Goal: Contribute content: Add original content to the website for others to see

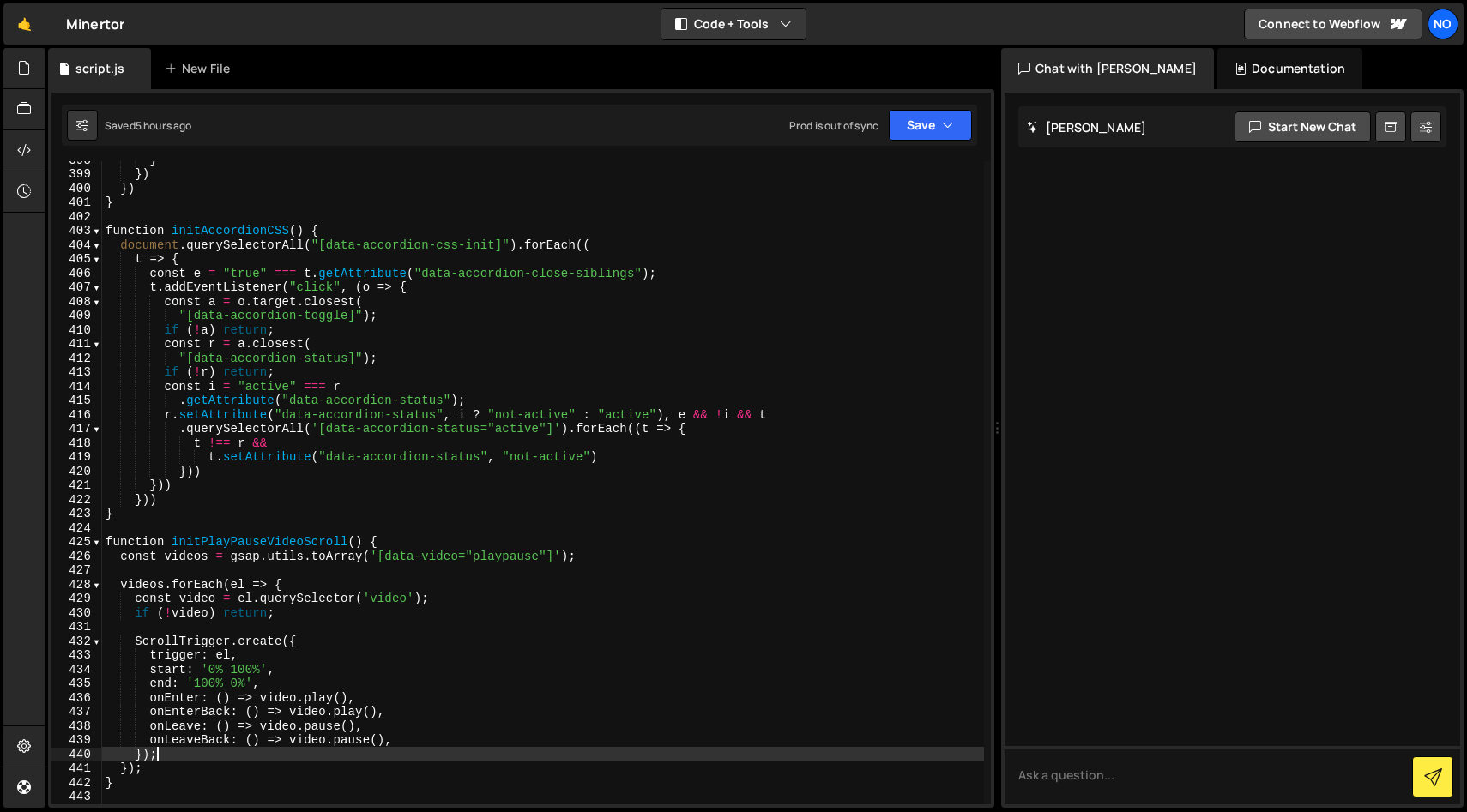
click at [215, 52] on div "New File" at bounding box center [205, 68] width 103 height 41
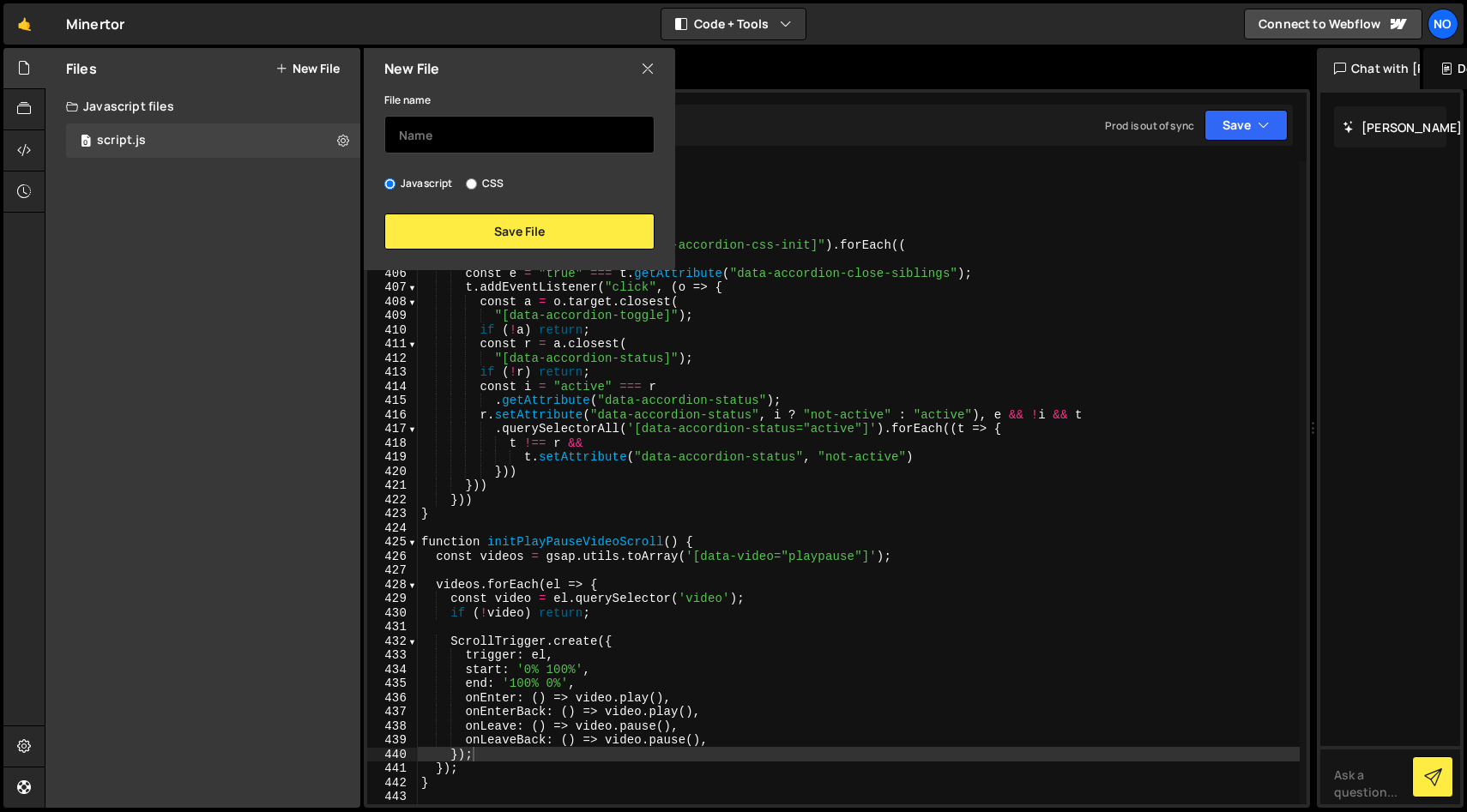
click at [429, 137] on input "text" at bounding box center [519, 135] width 270 height 38
type input "logo"
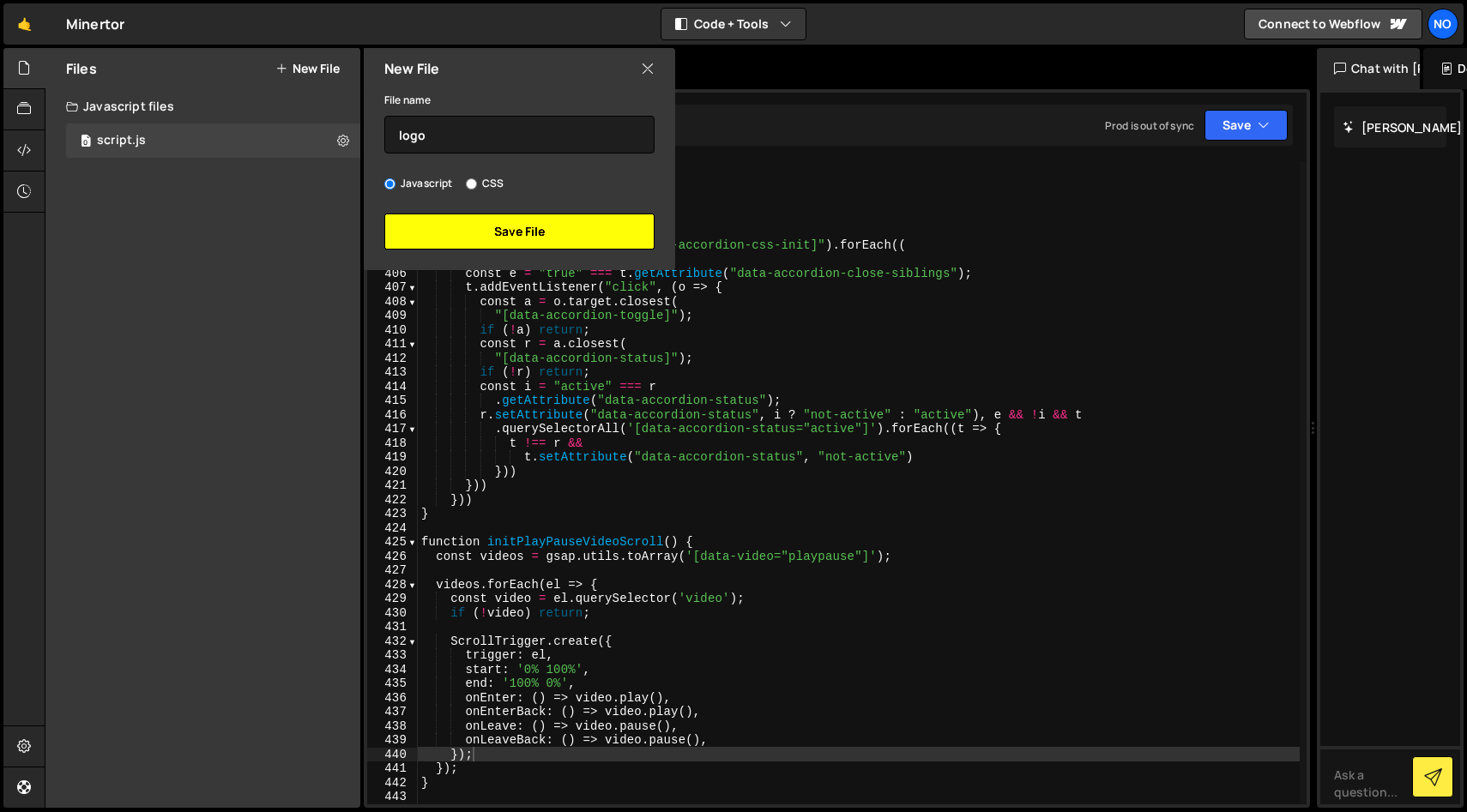
click at [477, 220] on button "Save File" at bounding box center [519, 231] width 270 height 36
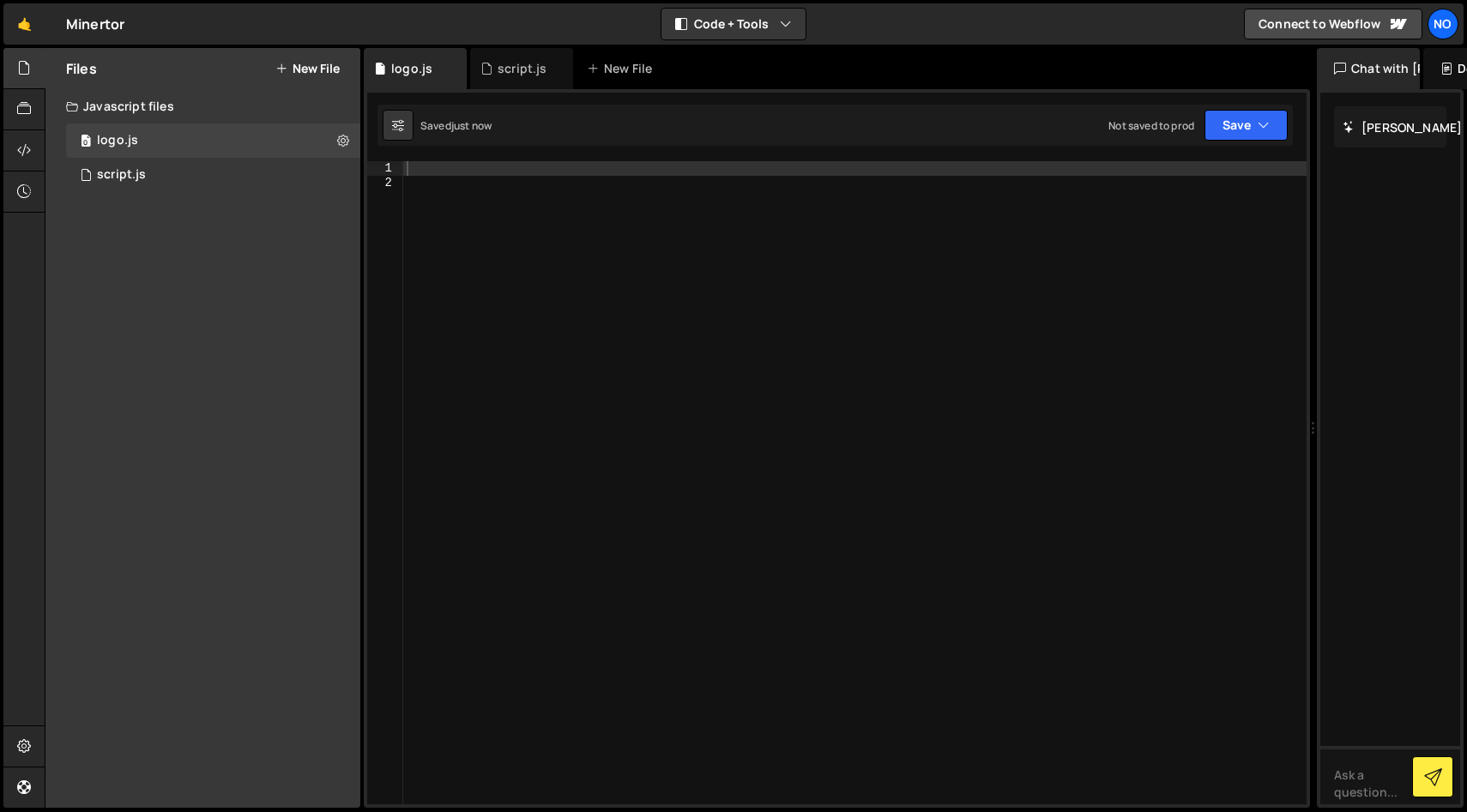
click at [508, 224] on div at bounding box center [855, 497] width 903 height 672
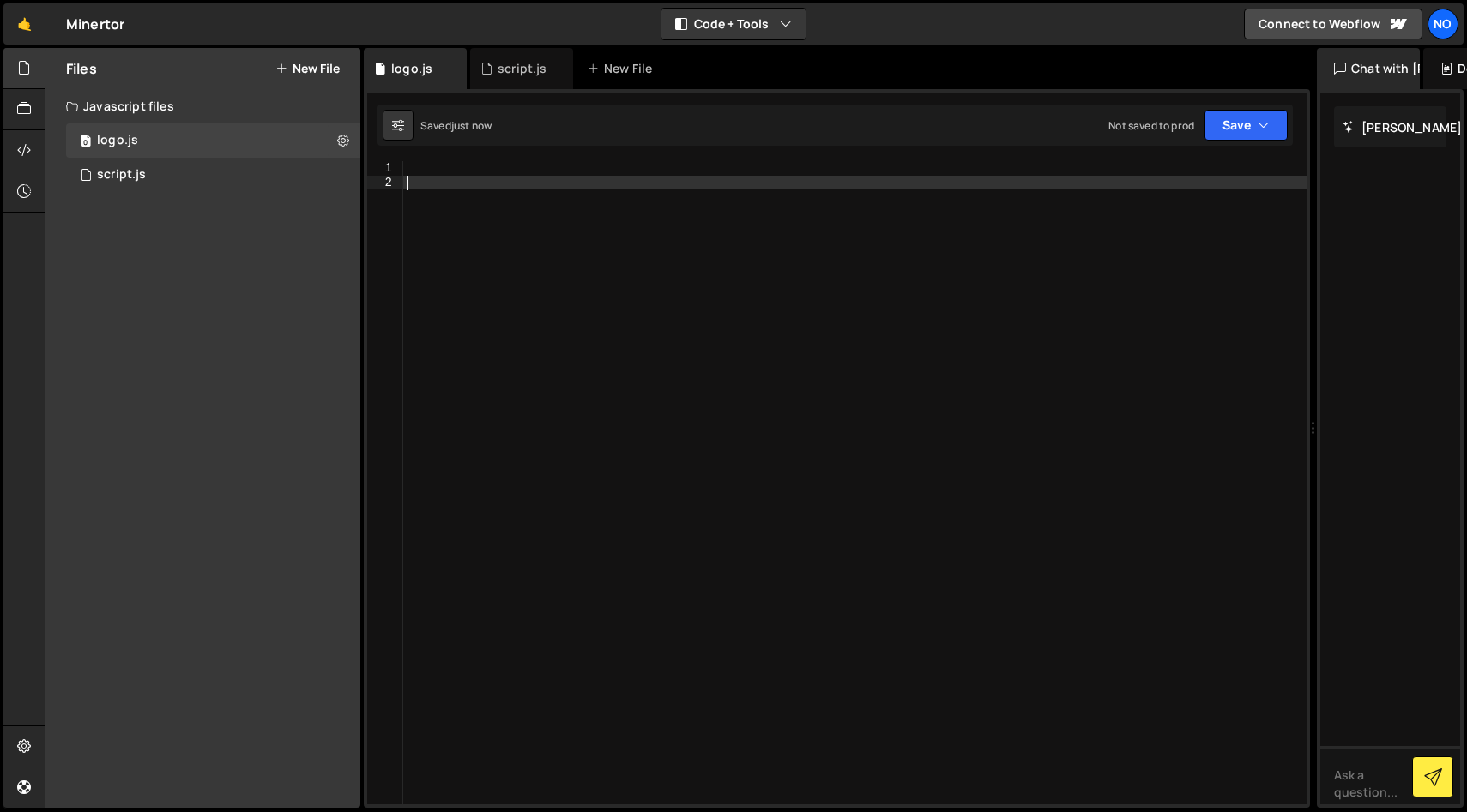
click at [511, 211] on div at bounding box center [855, 497] width 903 height 672
paste textarea "</script>"
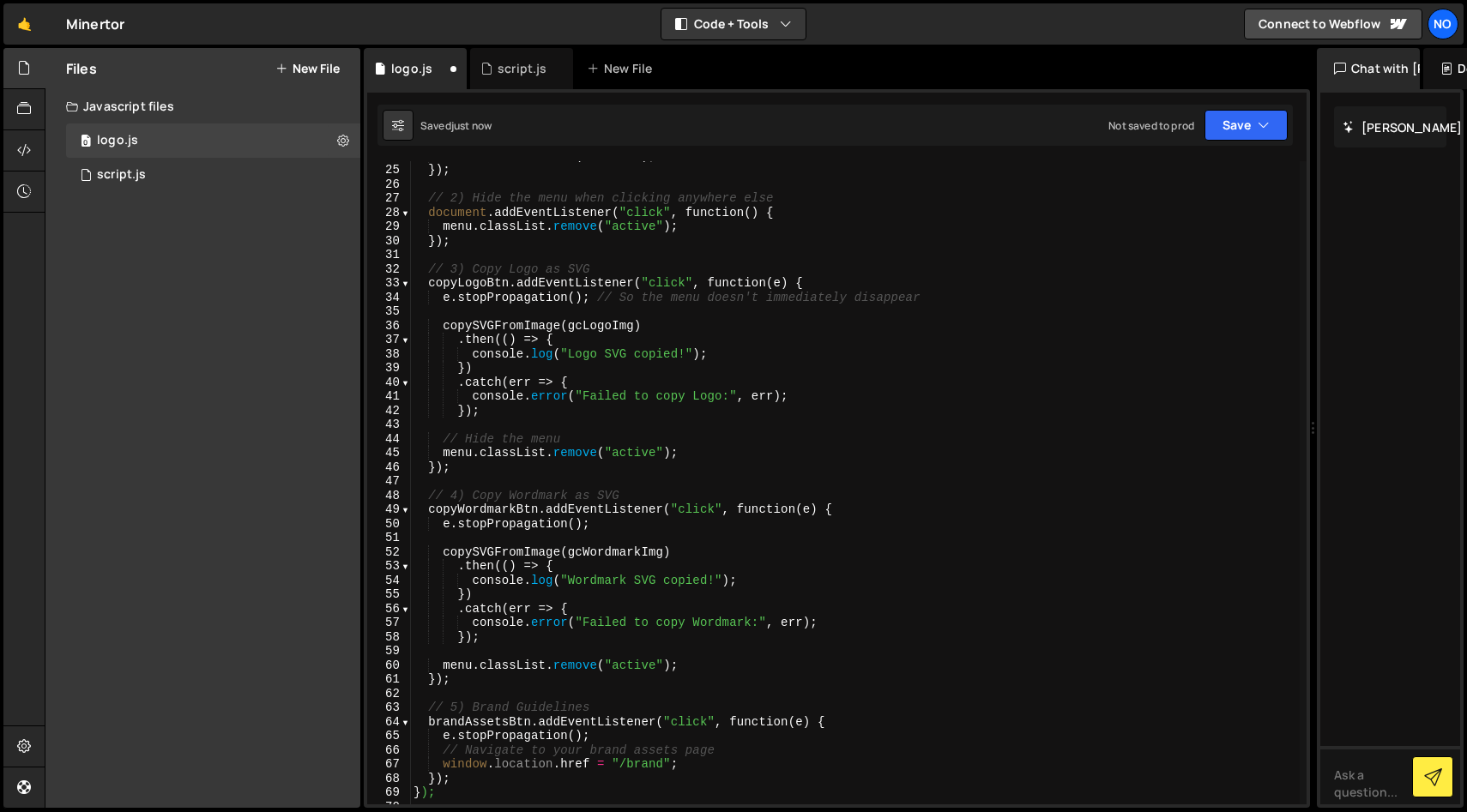
scroll to position [0, 0]
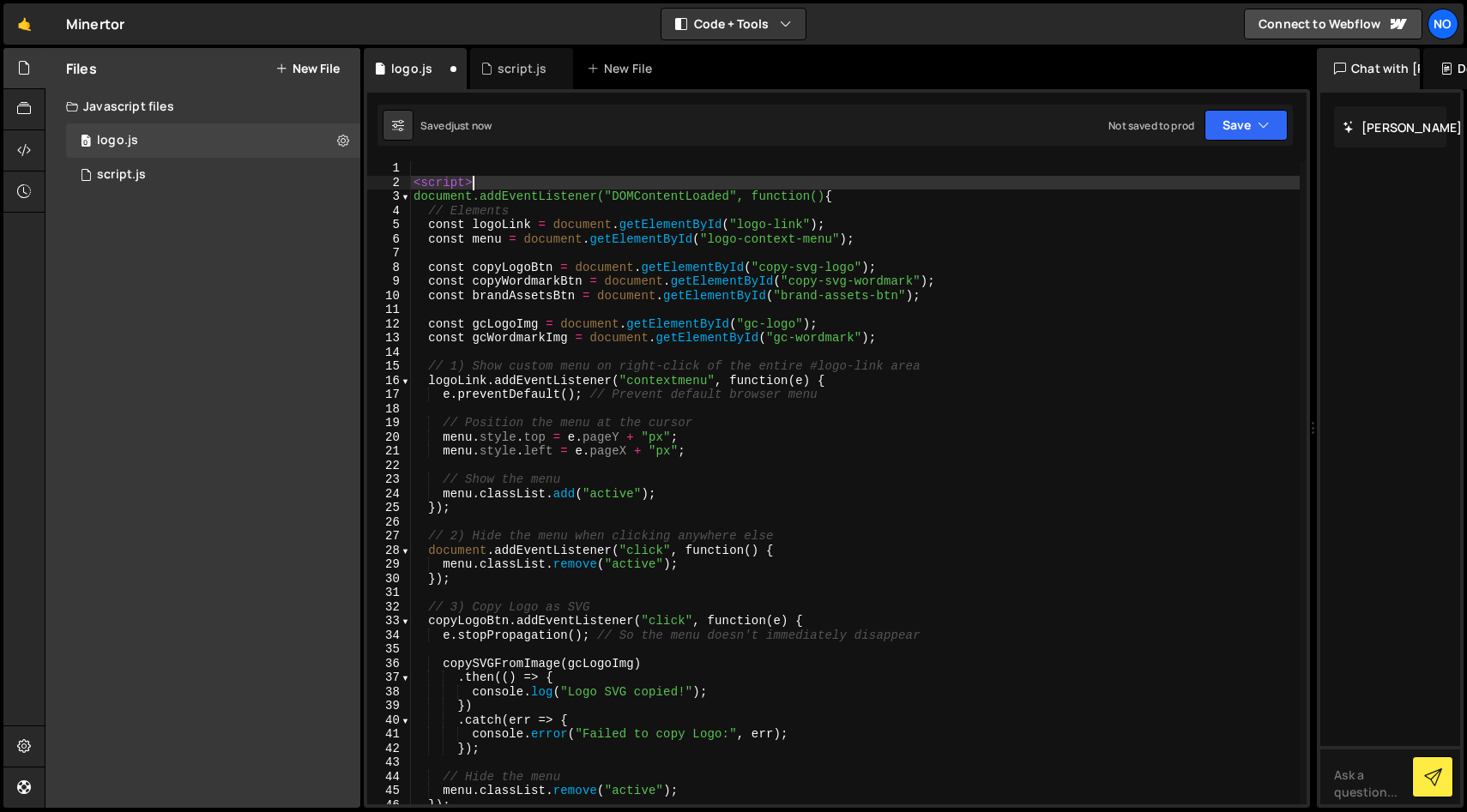
click at [502, 184] on div "< script > document.addEventListener("DOMContentLoaded", function() { // Elemen…" at bounding box center [854, 497] width 890 height 672
type textarea "<script>"
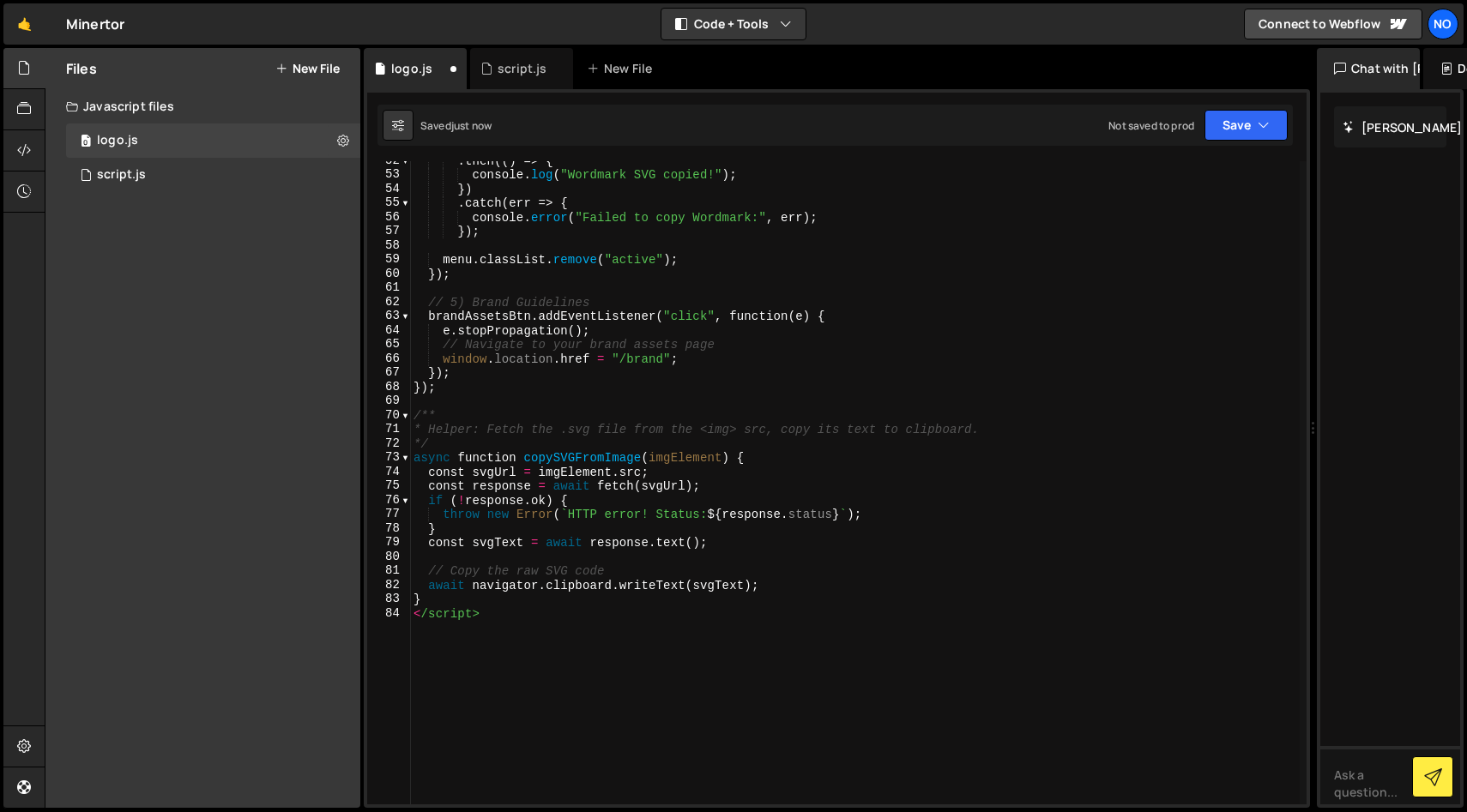
scroll to position [860, 0]
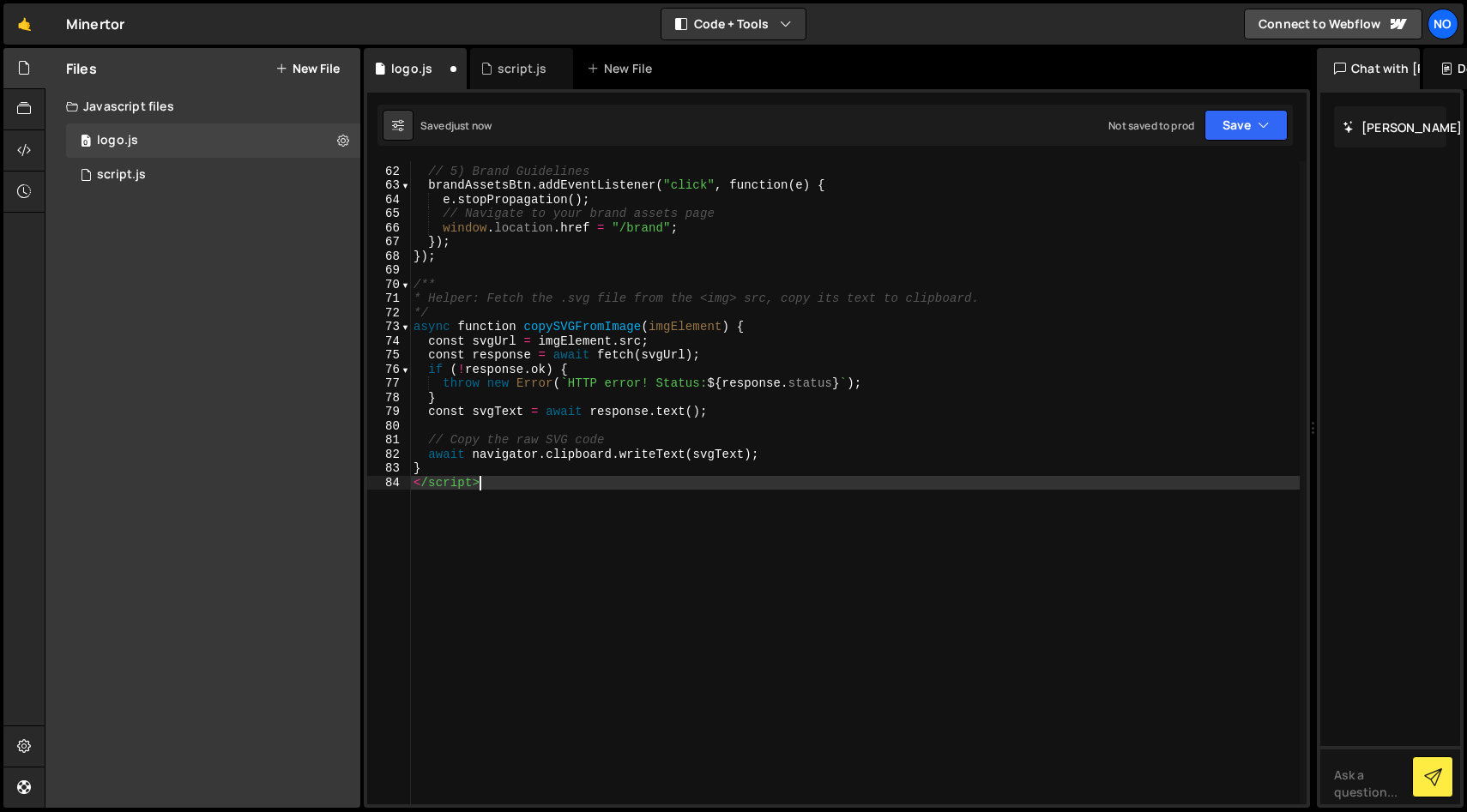
click at [498, 586] on div "// 5) Brand Guidelines brandAssetsBtn . addEventListener ( "click" , function (…" at bounding box center [854, 486] width 890 height 672
type textarea "</script>"
type textarea "}"
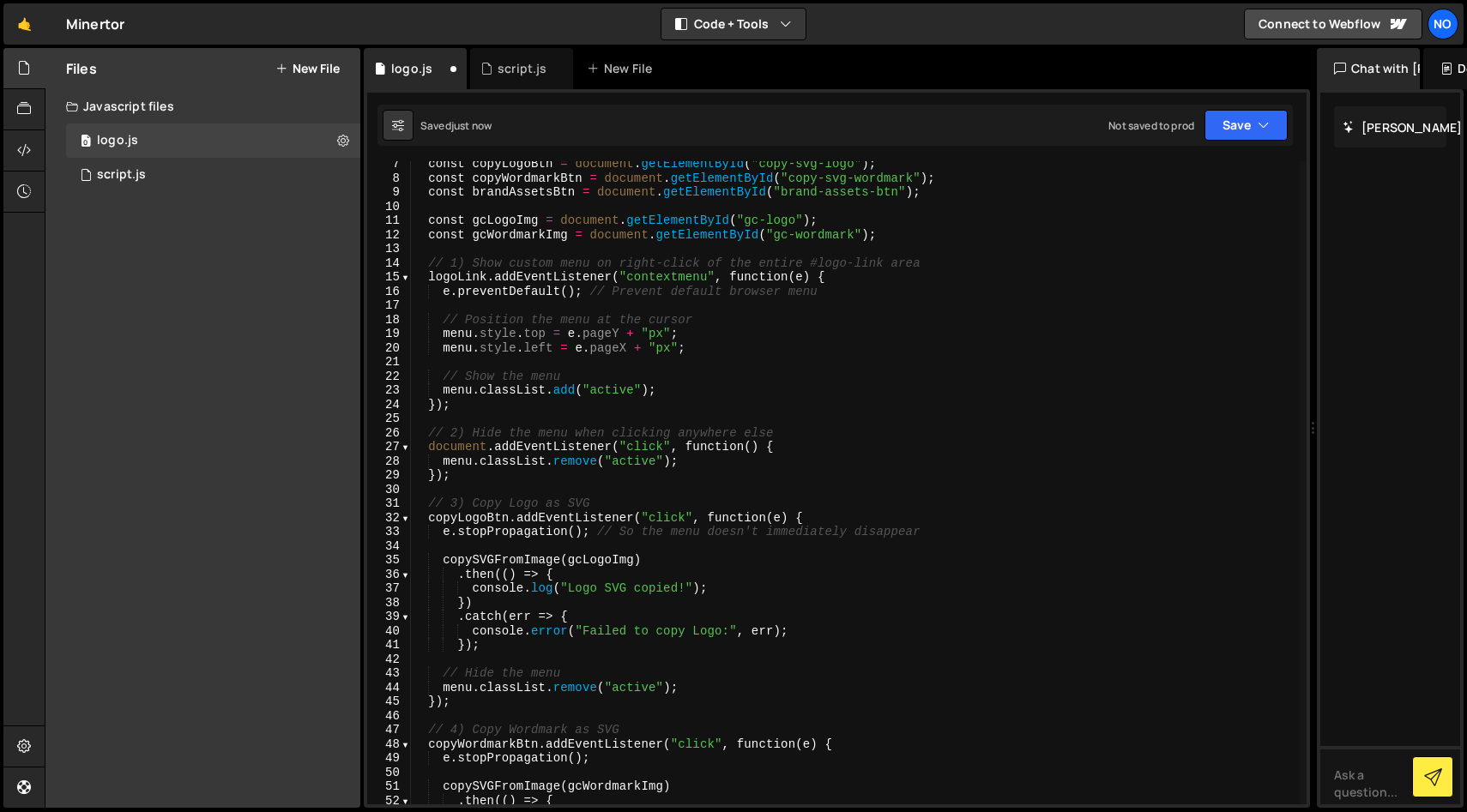
scroll to position [0, 0]
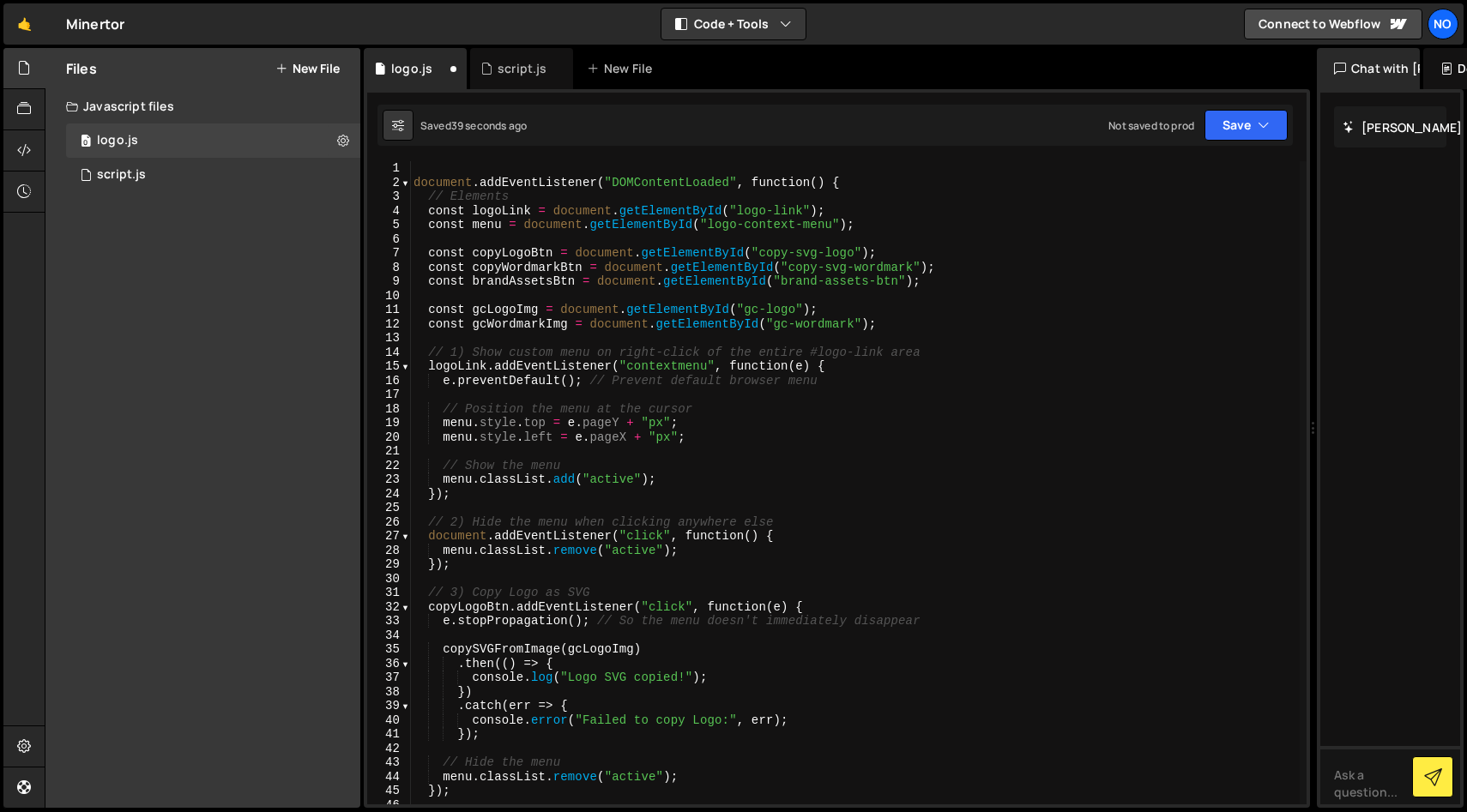
click at [422, 168] on div "document . addEventListener ( "DOMContentLoaded" , function ( ) { // Elements c…" at bounding box center [854, 497] width 890 height 672
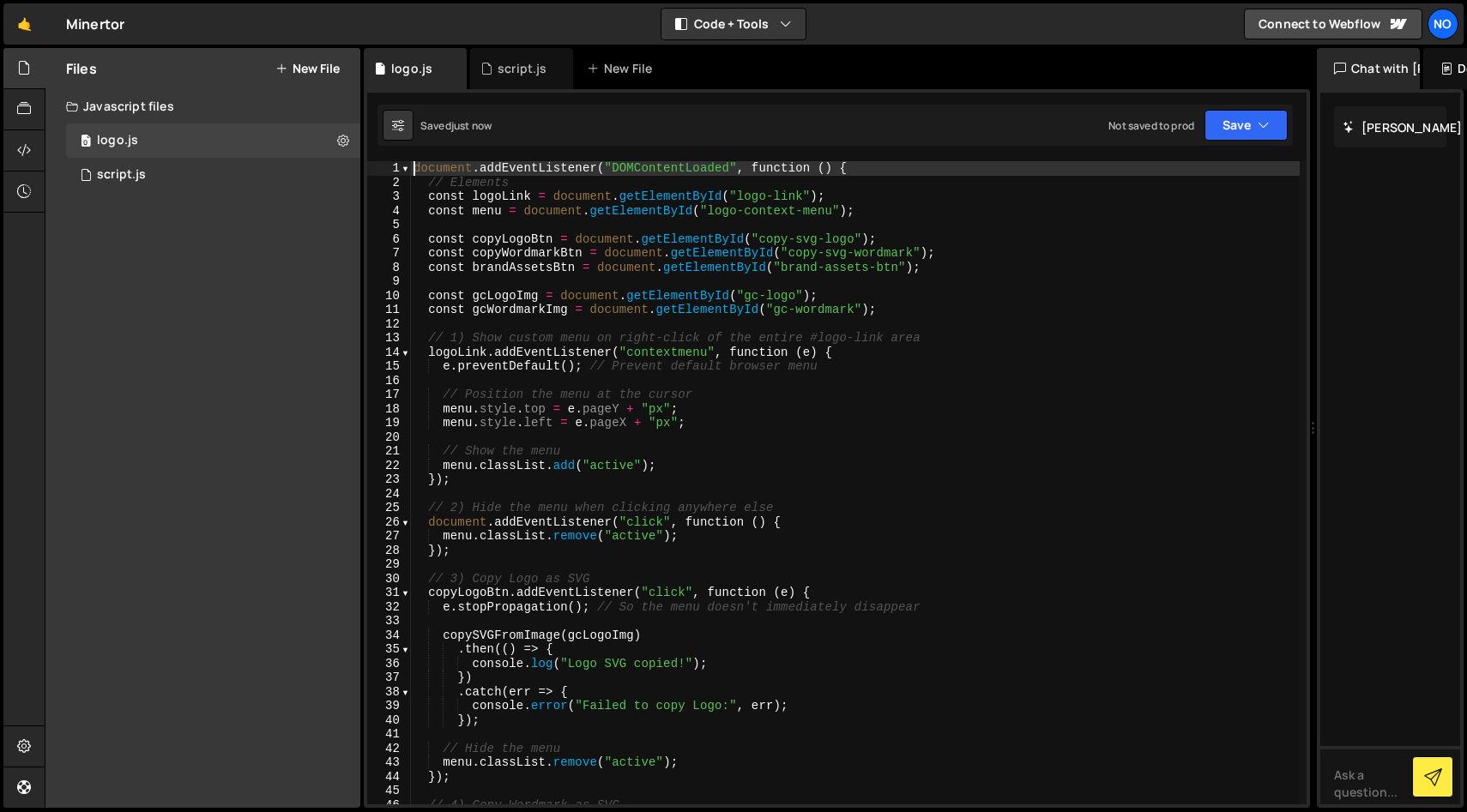
click at [311, 72] on button "New File" at bounding box center [307, 69] width 65 height 14
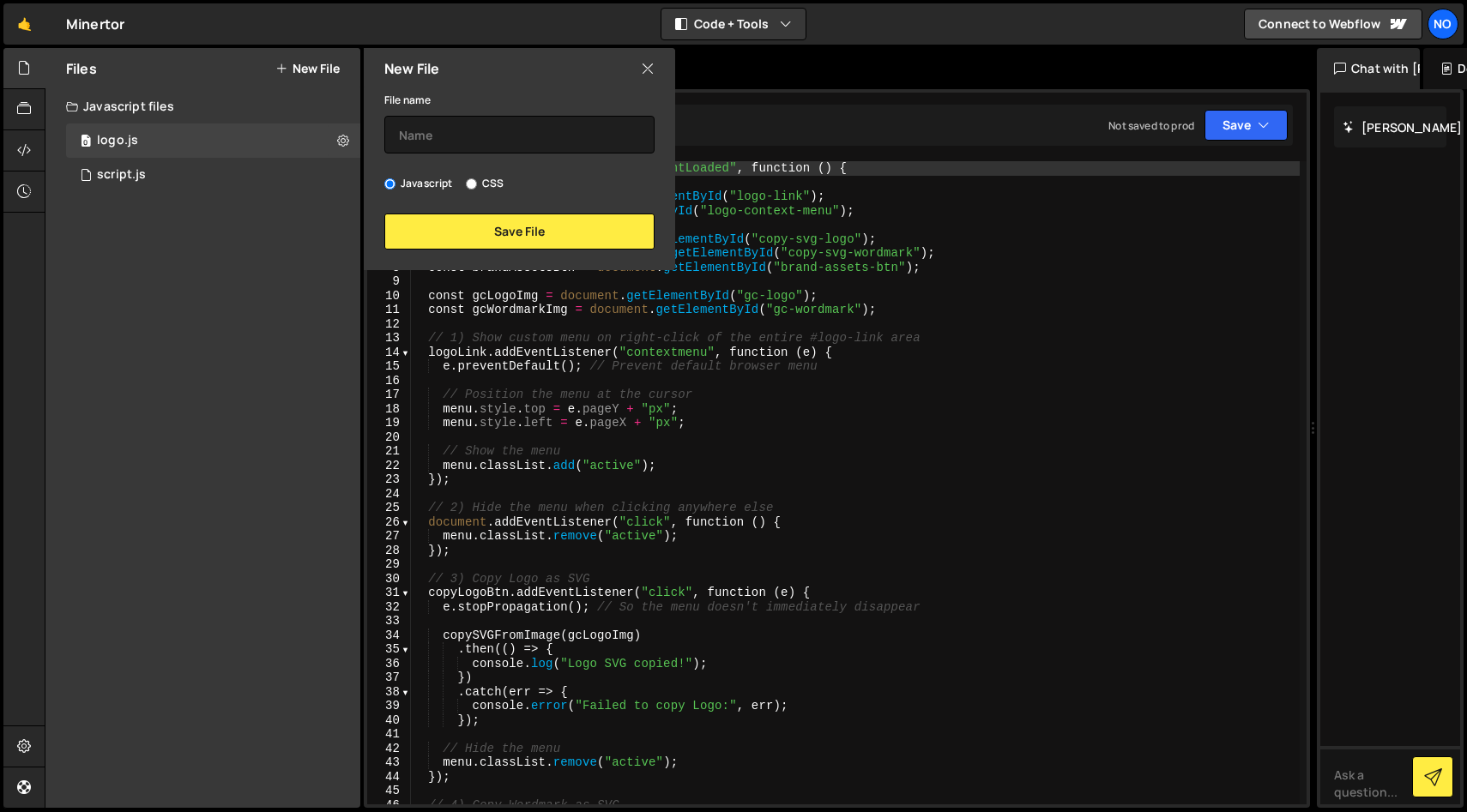
click at [311, 72] on button "New File" at bounding box center [307, 69] width 65 height 14
click at [257, 259] on div "Files New File Create your first file Get started by starting a Javascript or C…" at bounding box center [203, 427] width 315 height 760
click at [658, 73] on div "New File" at bounding box center [519, 68] width 311 height 41
click at [648, 72] on icon at bounding box center [648, 68] width 14 height 19
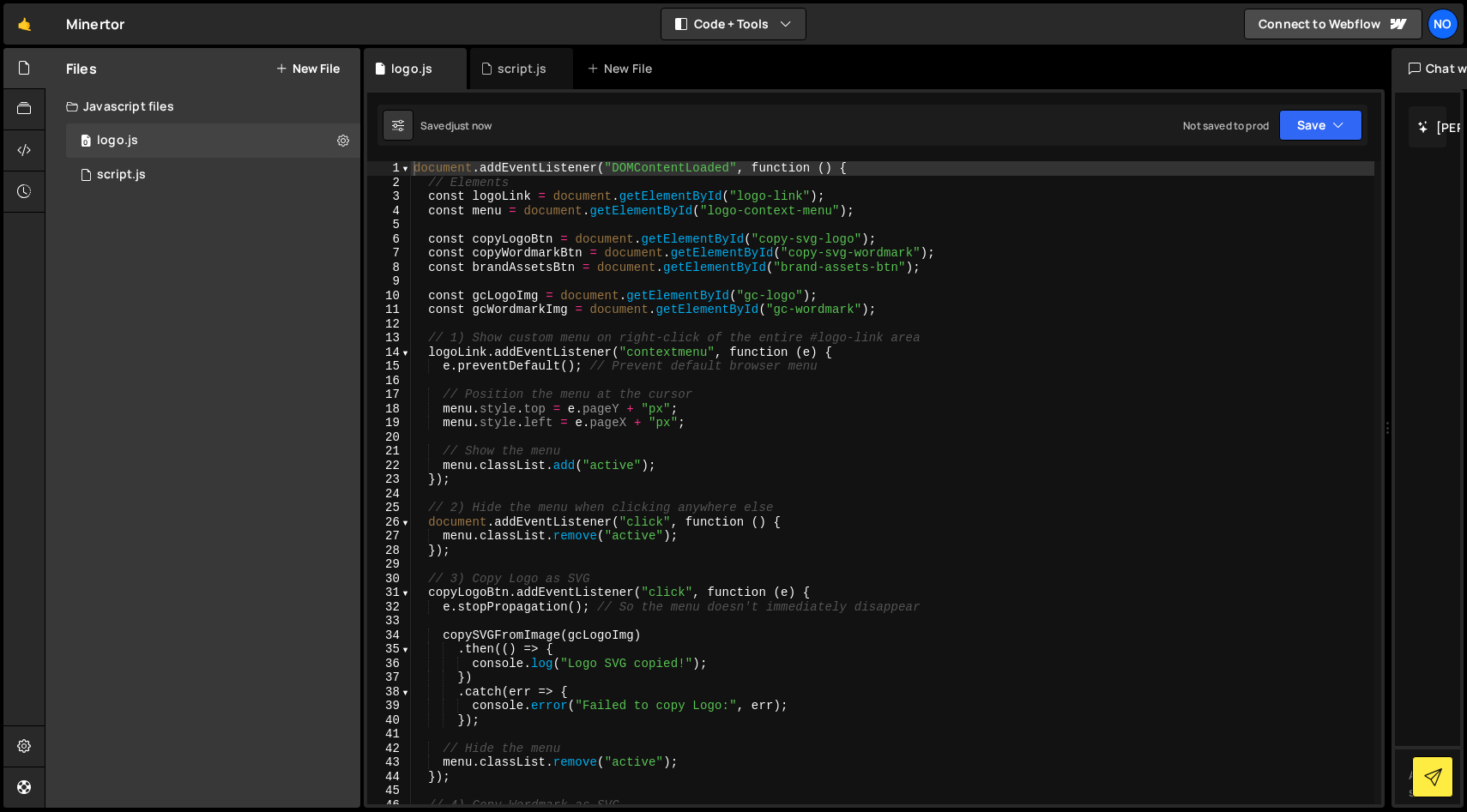
drag, startPoint x: 1314, startPoint y: 225, endPoint x: 1062, endPoint y: 244, distance: 252.7
click at [1062, 244] on div "Files New File Create your first file Get started by starting a Javascript or C…" at bounding box center [755, 428] width 1422 height 761
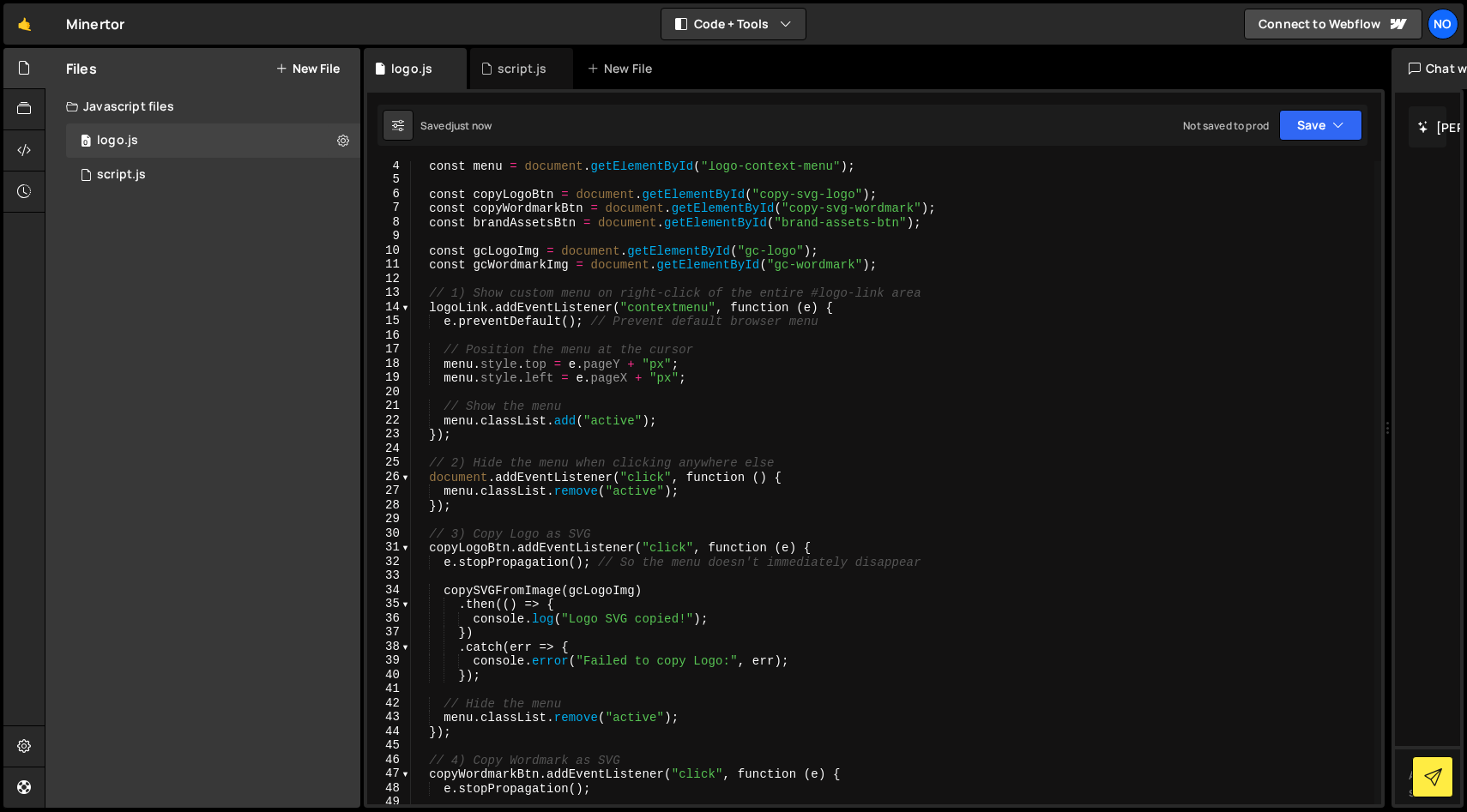
scroll to position [46, 0]
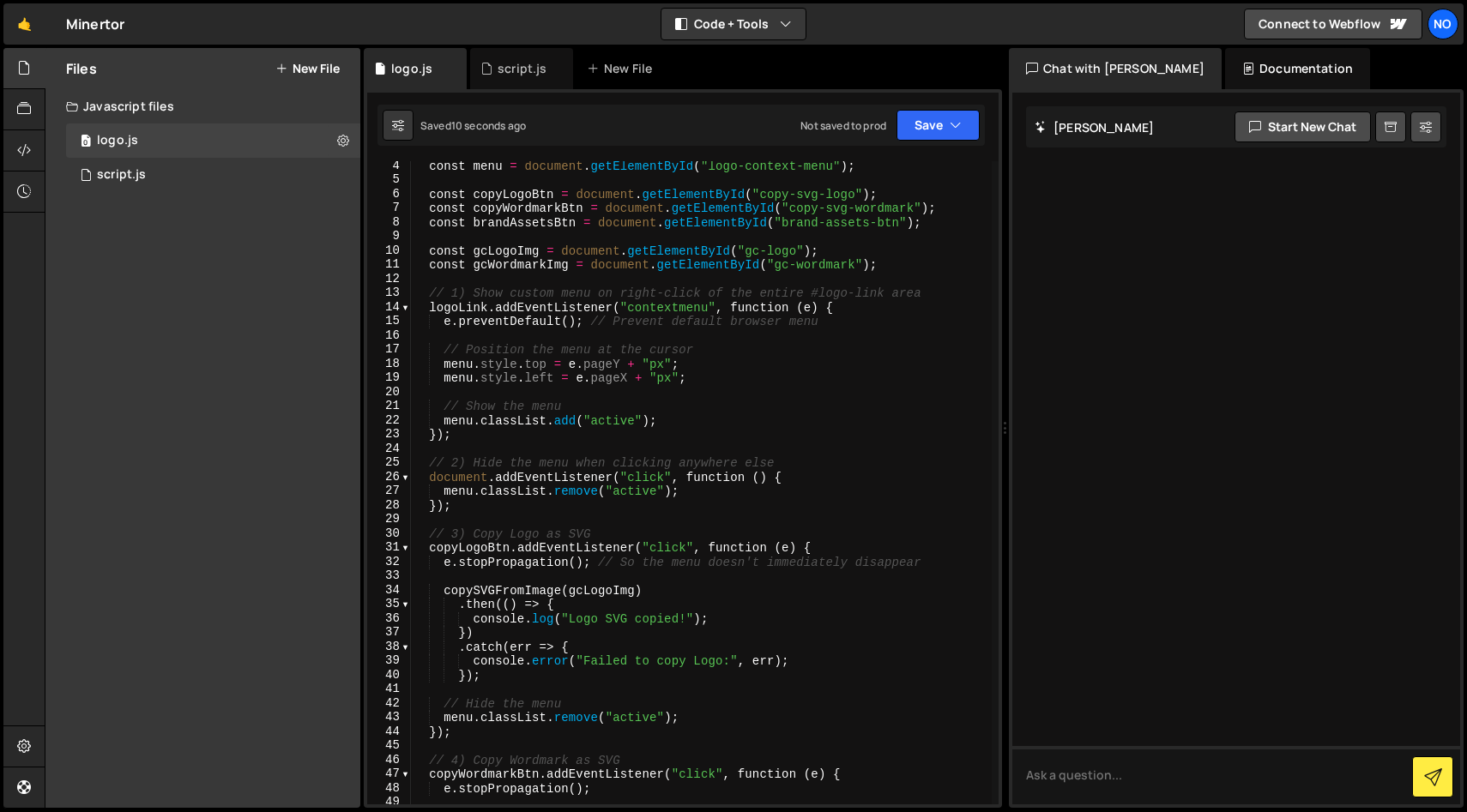
drag, startPoint x: 1389, startPoint y: 433, endPoint x: 677, endPoint y: 441, distance: 712.0
click at [677, 441] on div "Files New File Create your first file Get started by starting a Javascript or C…" at bounding box center [755, 428] width 1422 height 761
click at [17, 69] on icon at bounding box center [24, 68] width 14 height 19
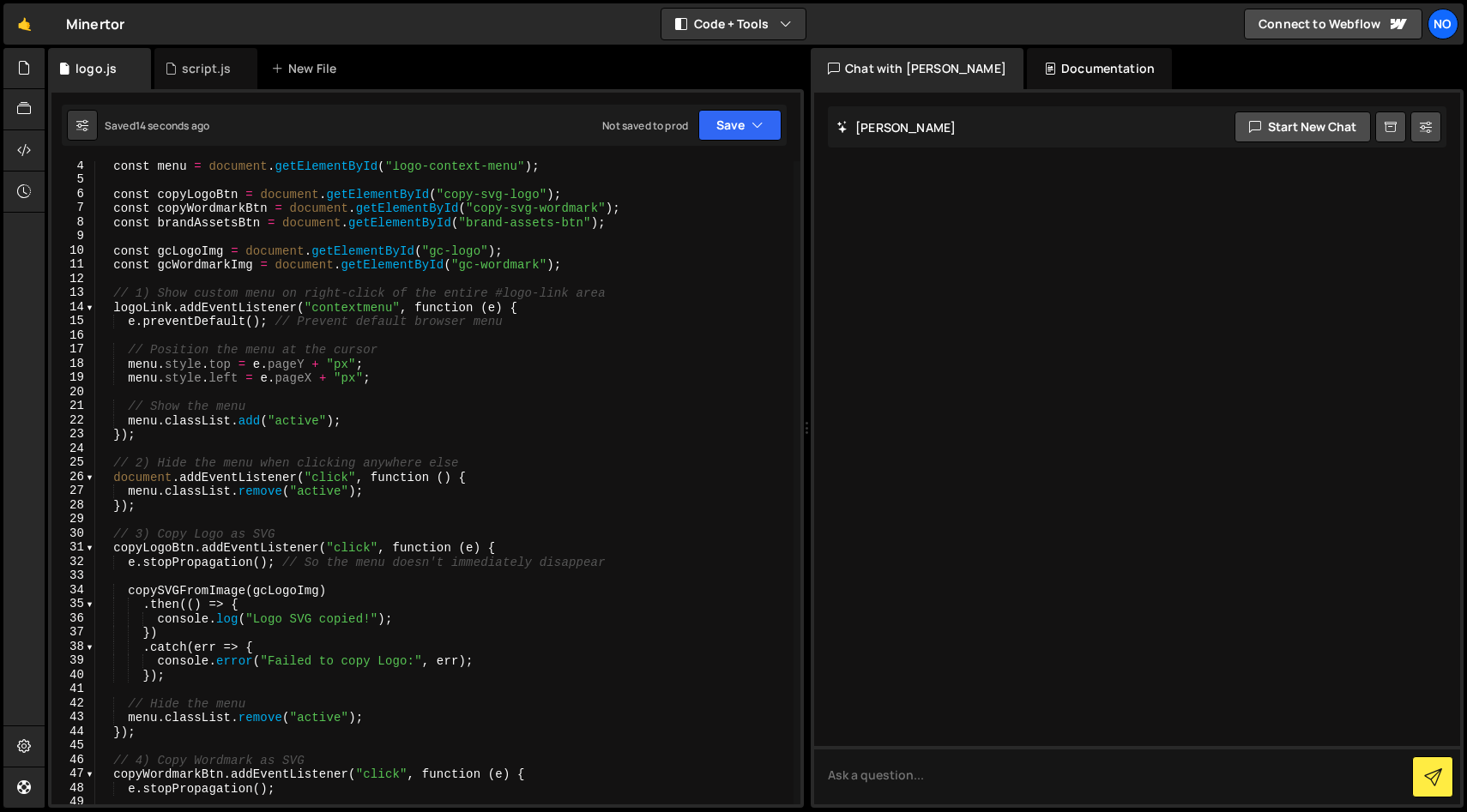
drag, startPoint x: 686, startPoint y: 430, endPoint x: 797, endPoint y: 437, distance: 111.2
click at [797, 437] on div "Files New File Create your first file Get started by starting a Javascript or C…" at bounding box center [755, 428] width 1422 height 761
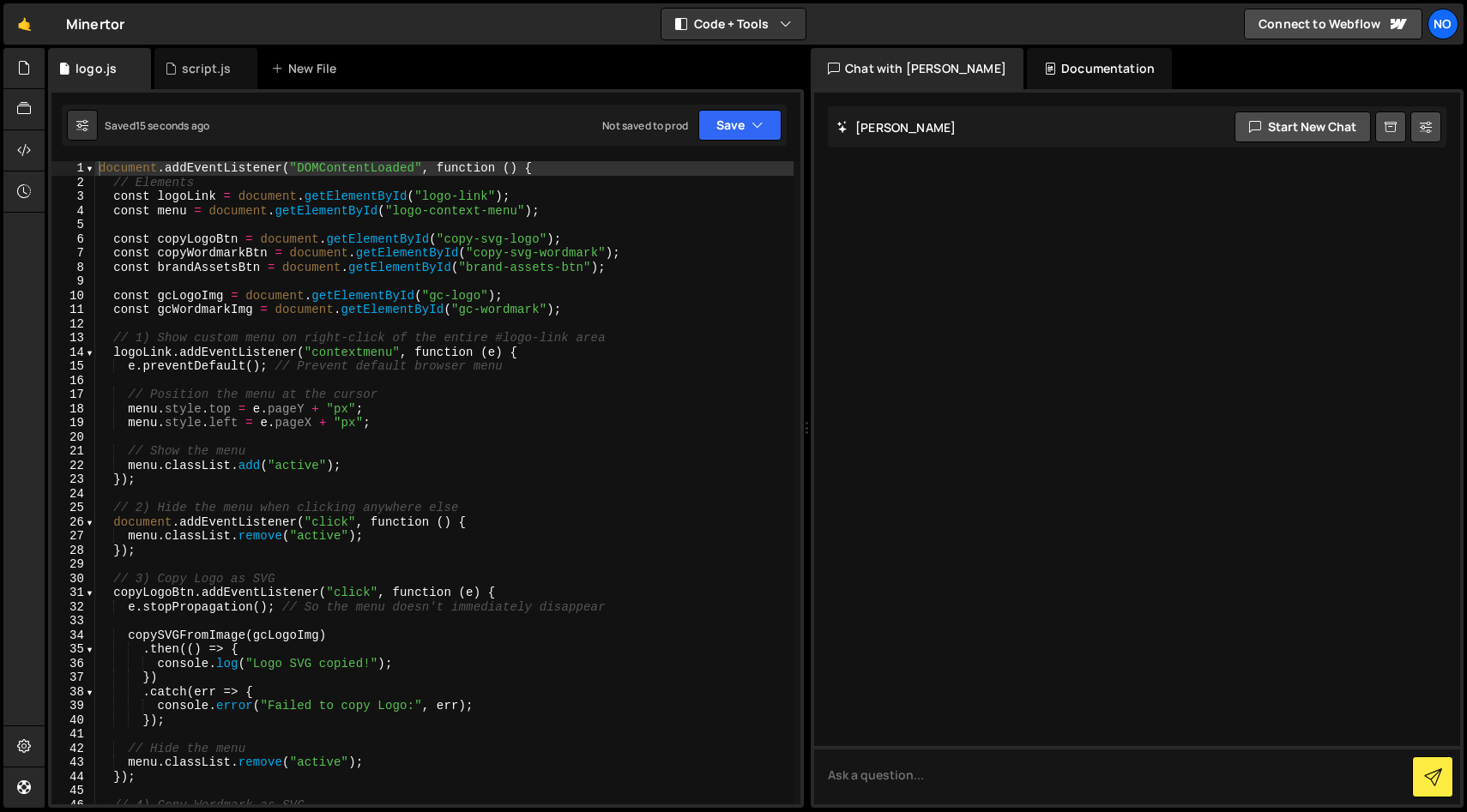
scroll to position [0, 0]
click at [458, 302] on div "document . addEventListener ( "DOMContentLoaded" , function ( ) { // Elements c…" at bounding box center [444, 497] width 699 height 672
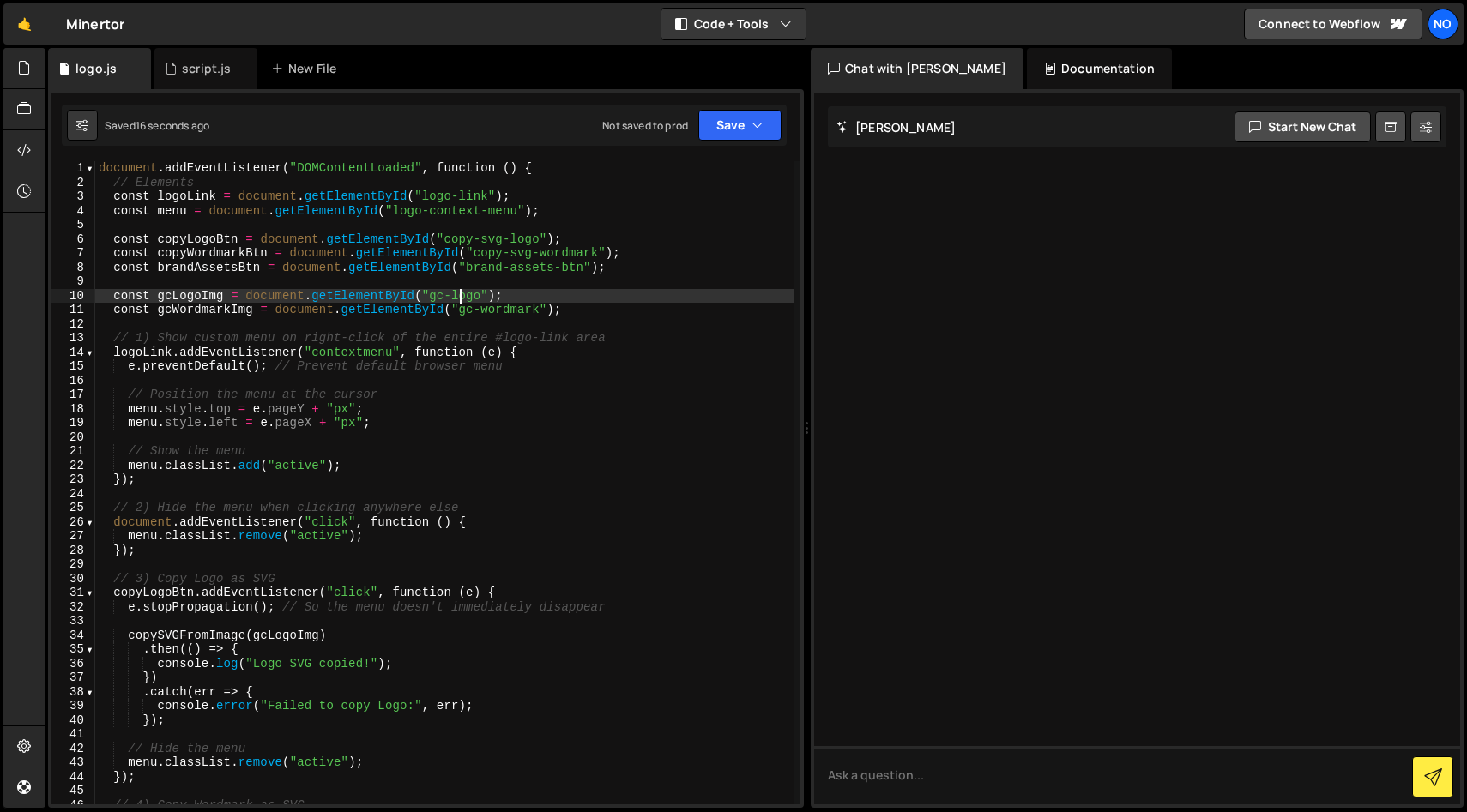
click at [584, 207] on div "document . addEventListener ( "DOMContentLoaded" , function ( ) { // Elements c…" at bounding box center [444, 497] width 699 height 672
type textarea "const menu = document.getElementById("logo-context-menu");"
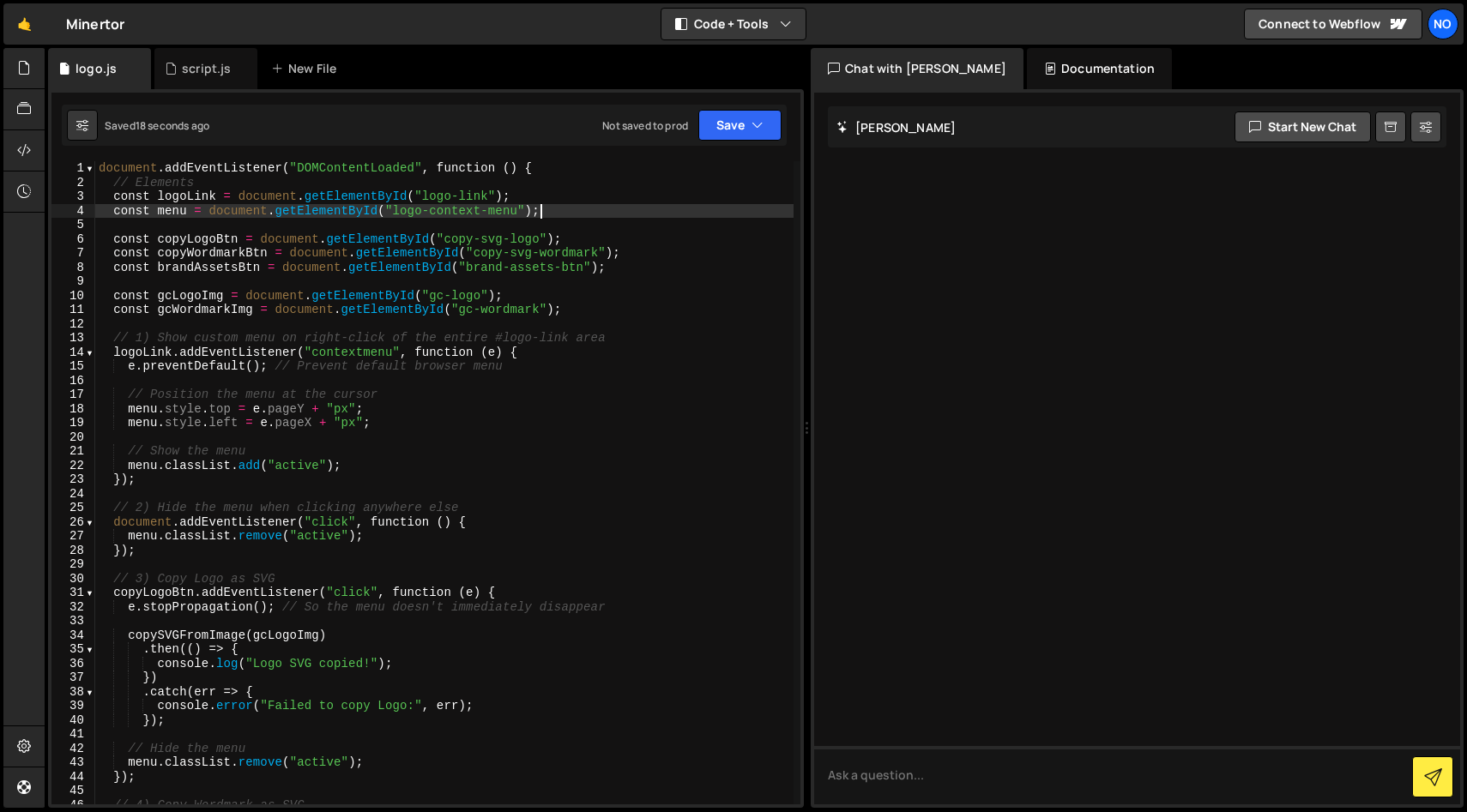
click at [621, 231] on div "document . addEventListener ( "DOMContentLoaded" , function ( ) { // Elements c…" at bounding box center [444, 497] width 699 height 672
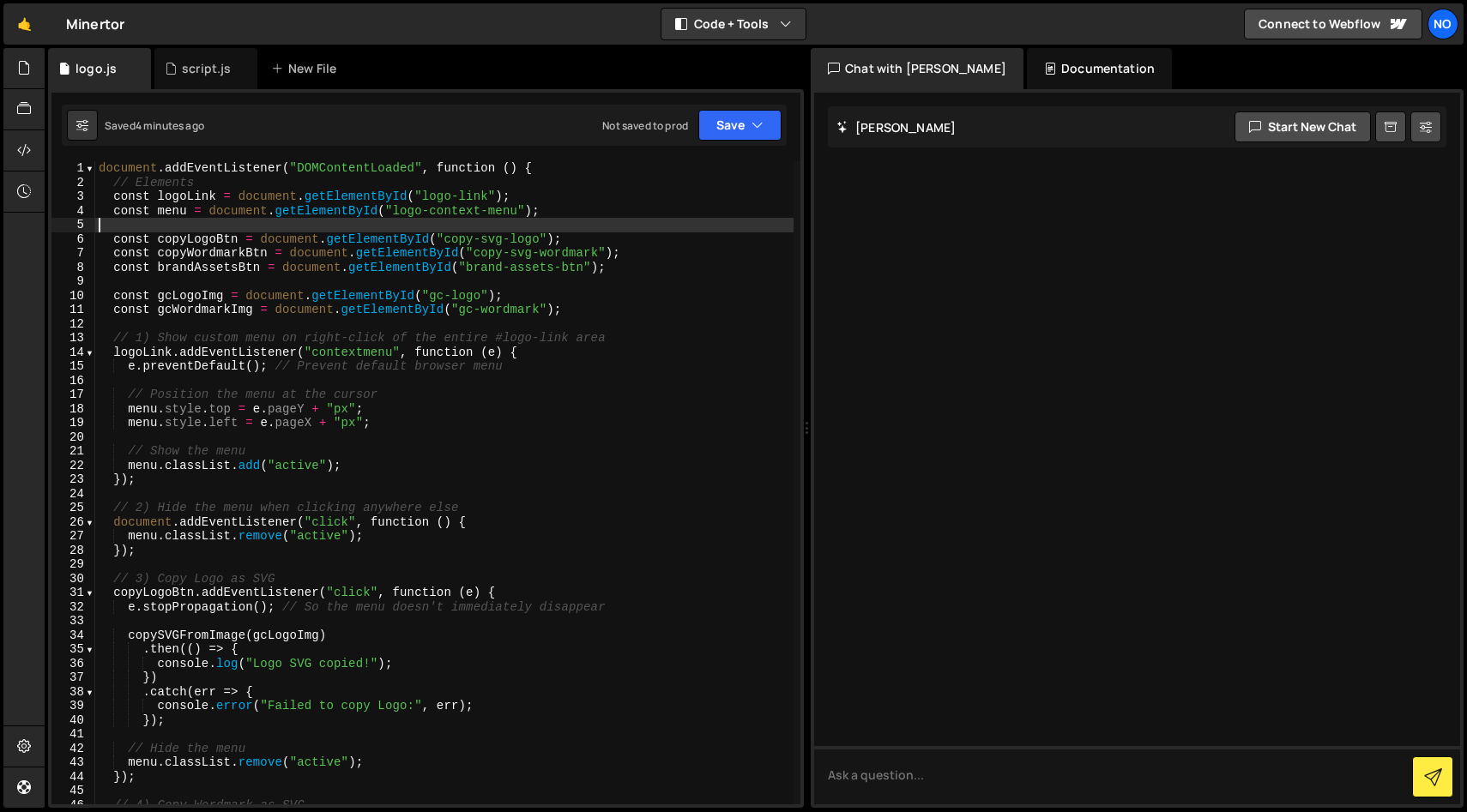
click at [640, 206] on div "document . addEventListener ( "DOMContentLoaded" , function ( ) { // Elements c…" at bounding box center [444, 497] width 699 height 672
type textarea "}"
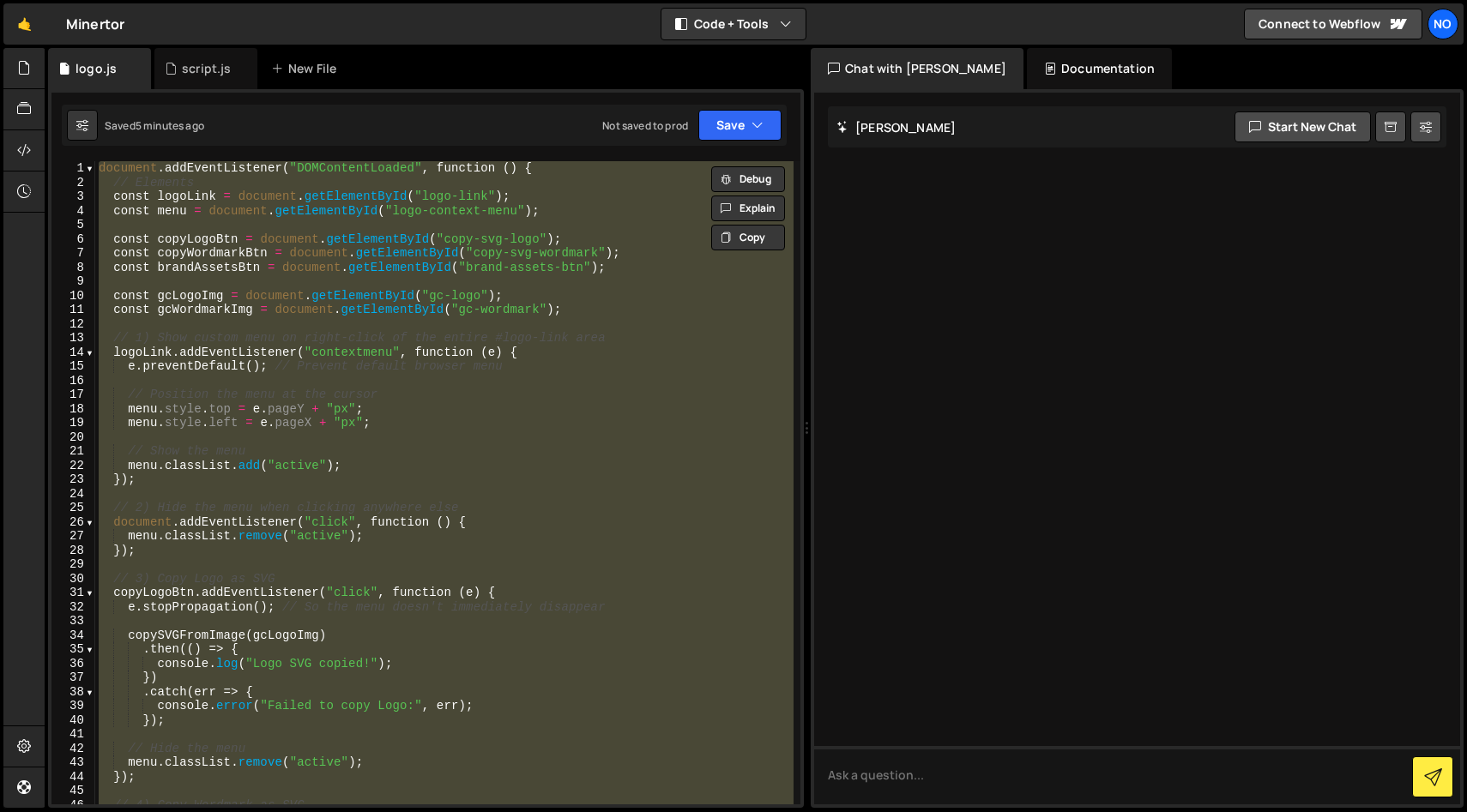
click at [325, 434] on div "document . addEventListener ( "DOMContentLoaded" , function ( ) { // Elements c…" at bounding box center [444, 483] width 699 height 644
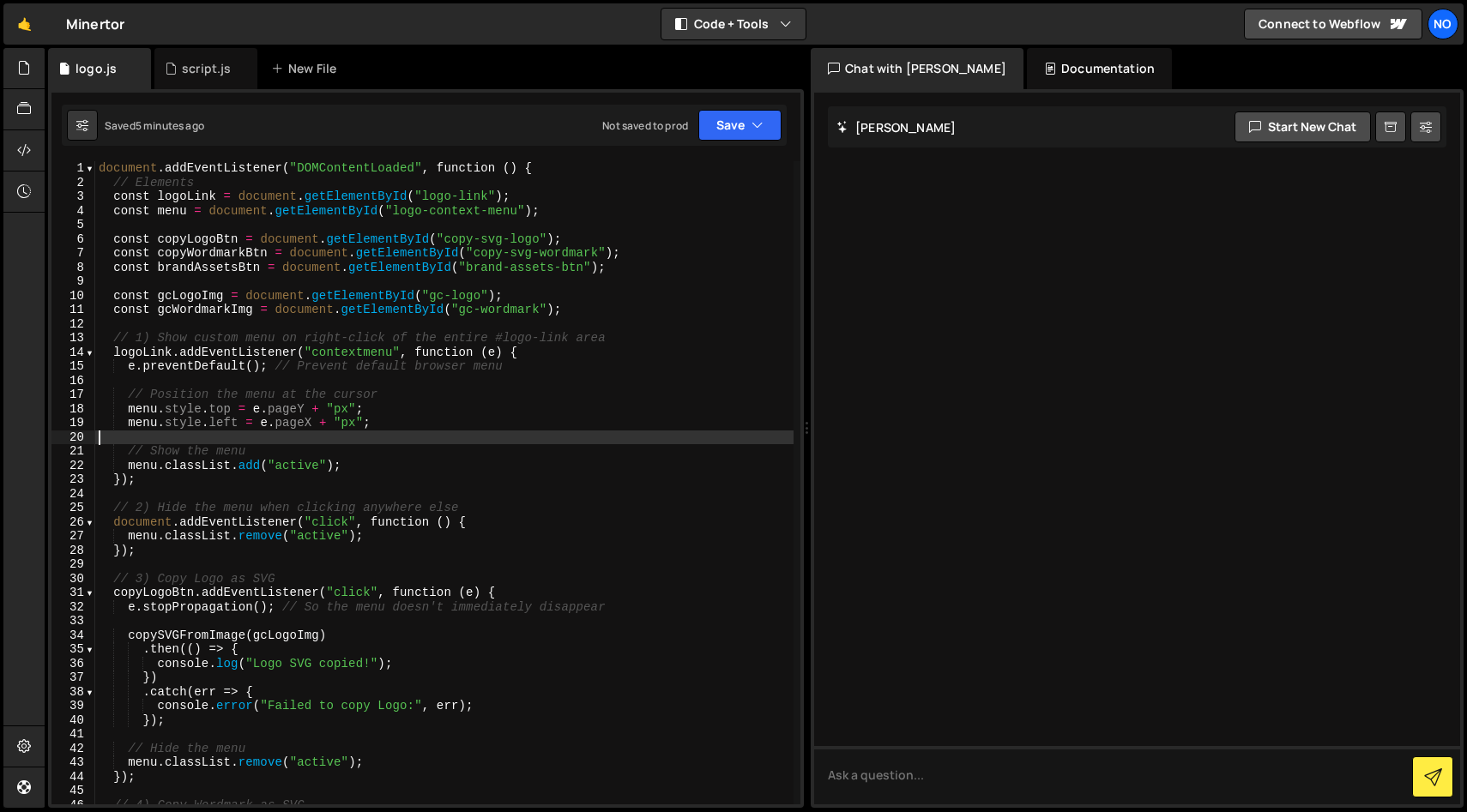
type textarea "}"
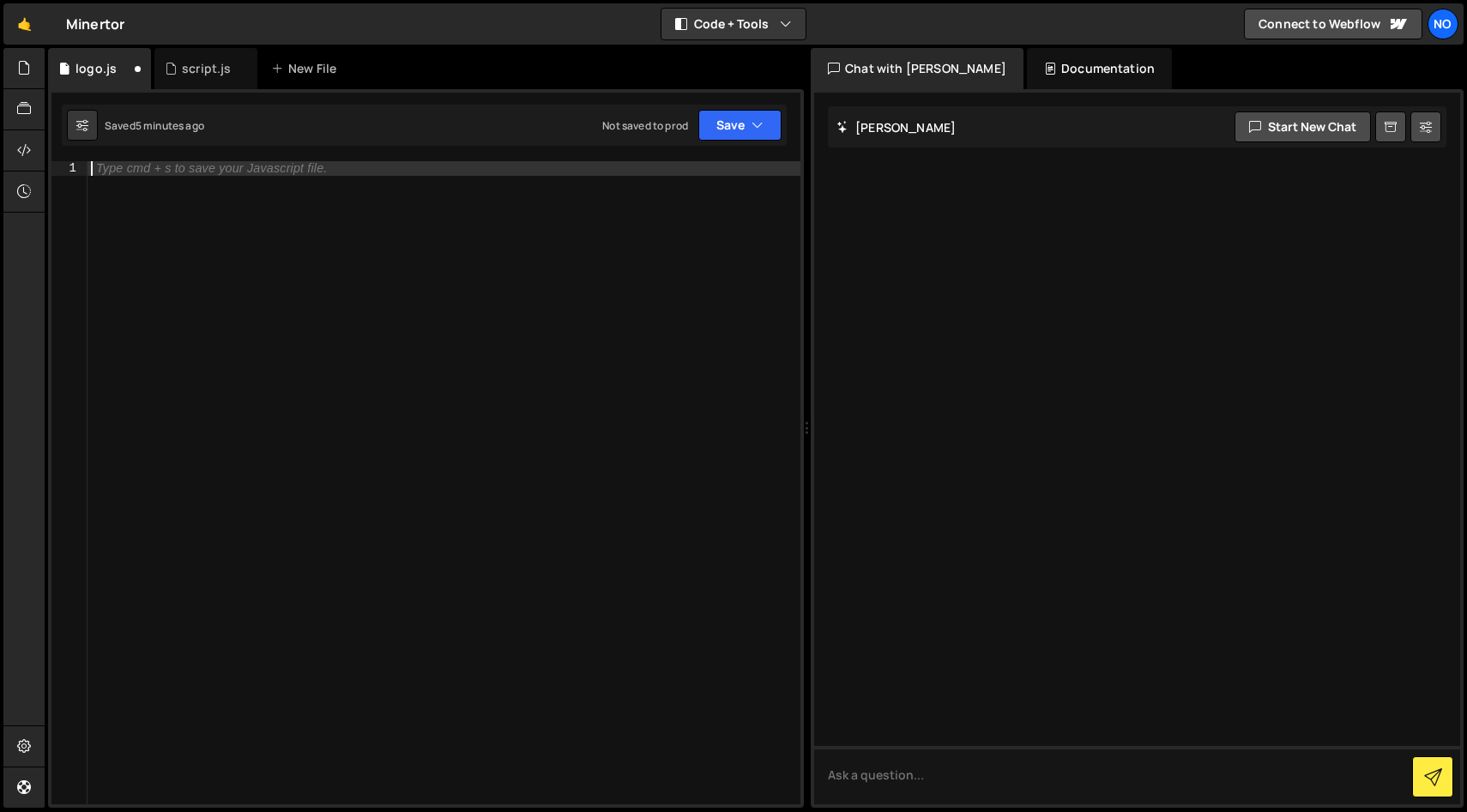
click at [222, 316] on div "Type cmd + s to save your Javascript file." at bounding box center [443, 497] width 713 height 672
click at [139, 64] on icon at bounding box center [139, 68] width 12 height 17
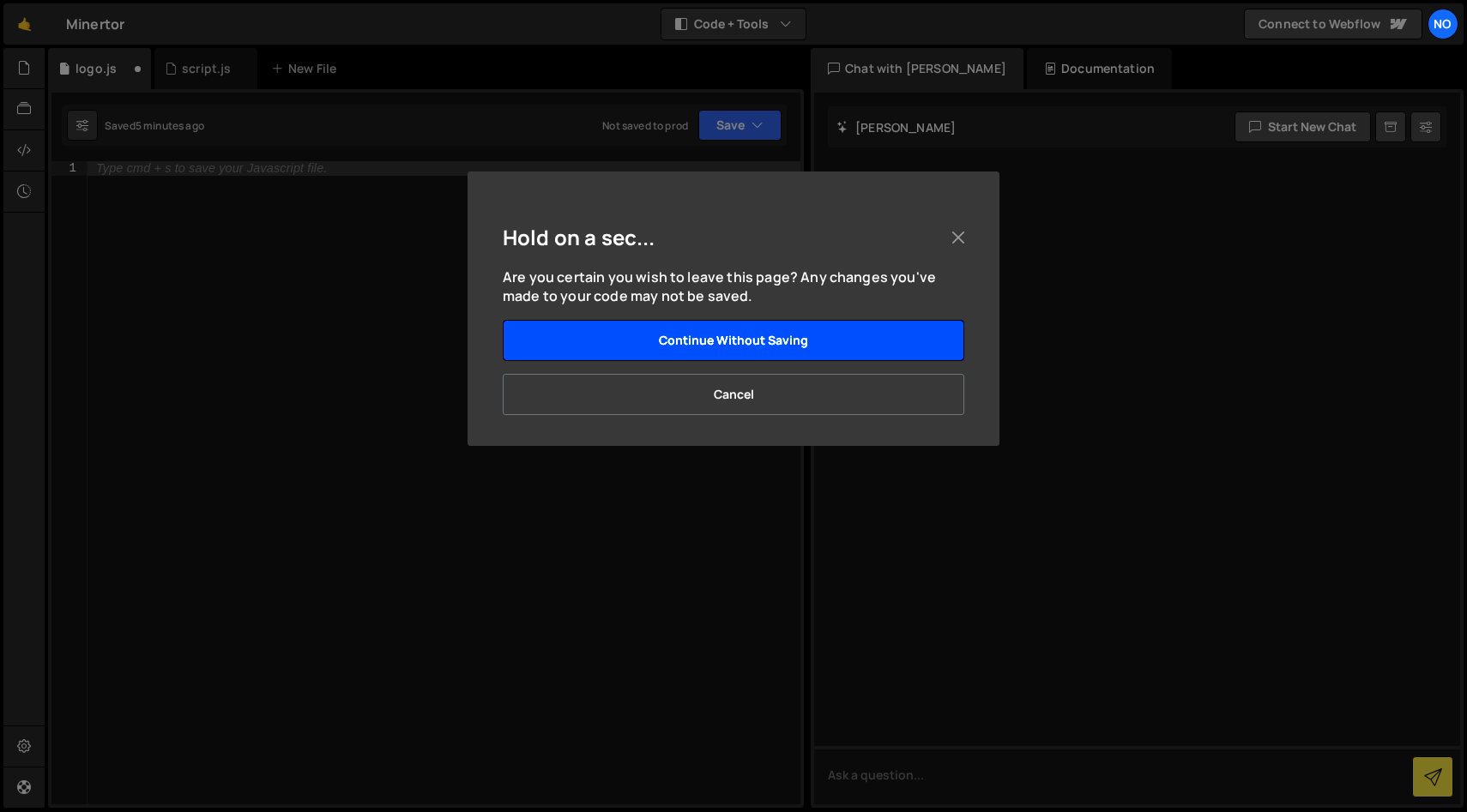
click at [819, 341] on button "Continue without saving" at bounding box center [733, 340] width 461 height 41
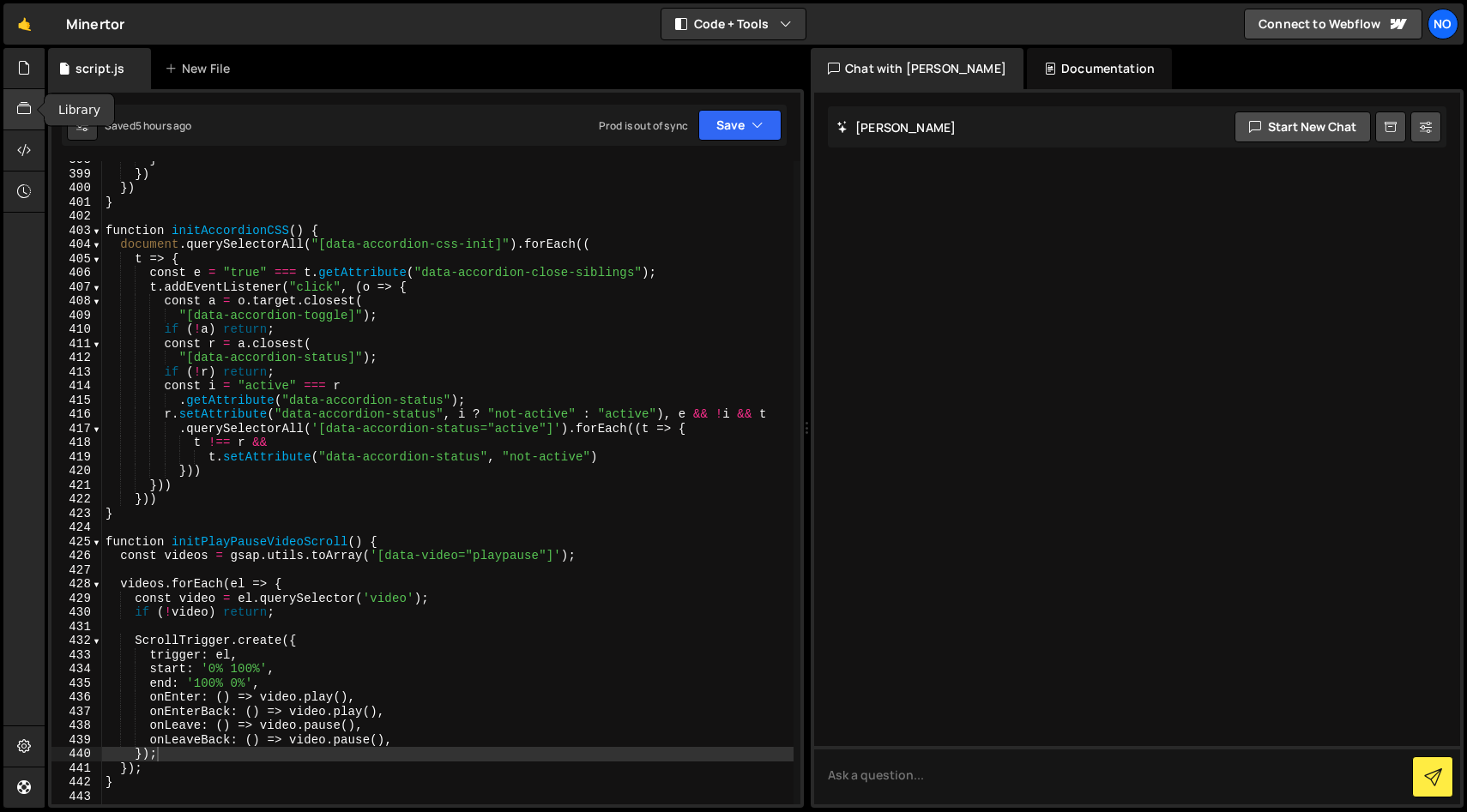
click at [8, 113] on div at bounding box center [24, 110] width 42 height 41
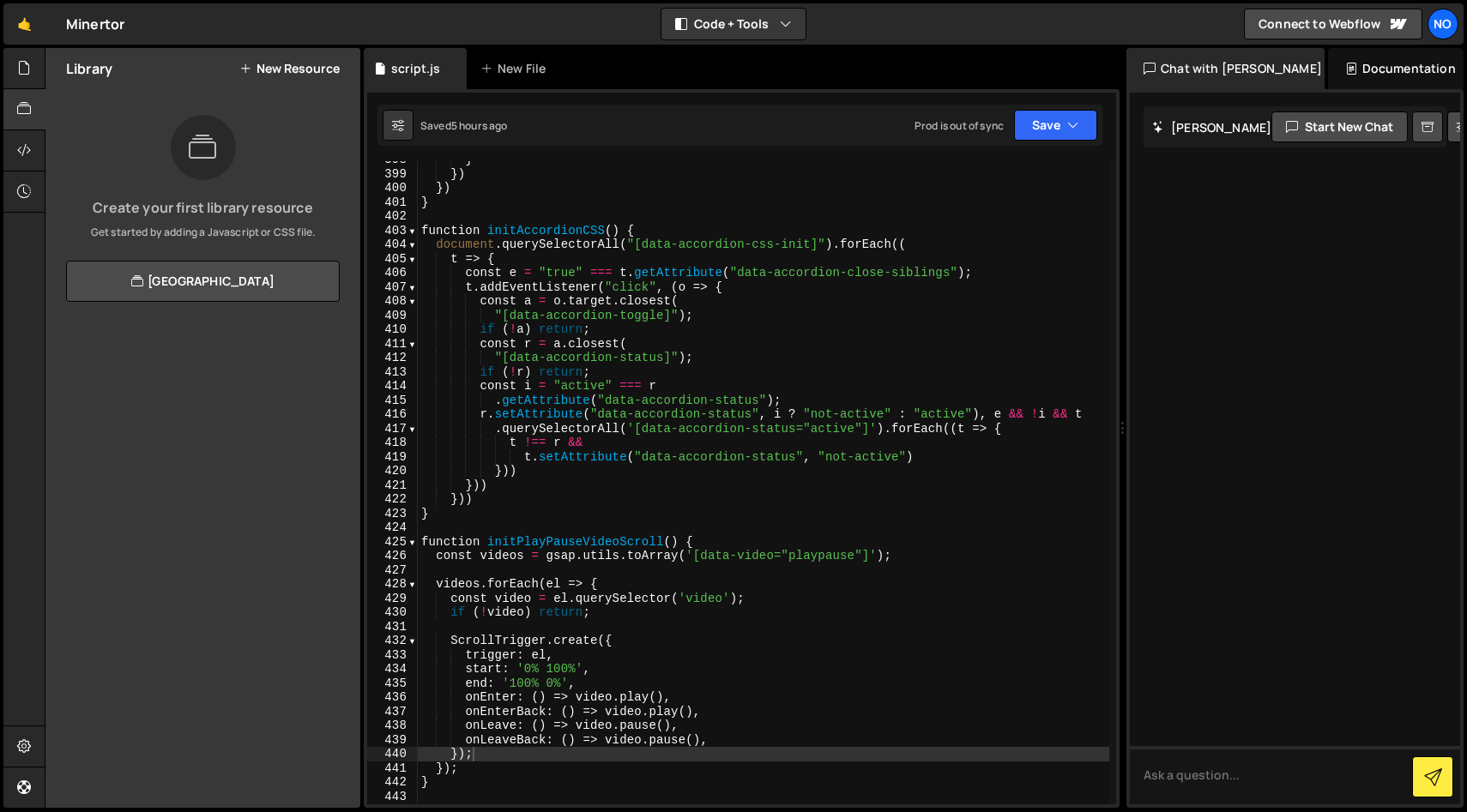
click at [2, 61] on div "Hold on a sec... Are you certain you wish to leave this page? Any changes you'v…" at bounding box center [734, 406] width 1467 height 812
click at [28, 62] on icon at bounding box center [24, 68] width 14 height 19
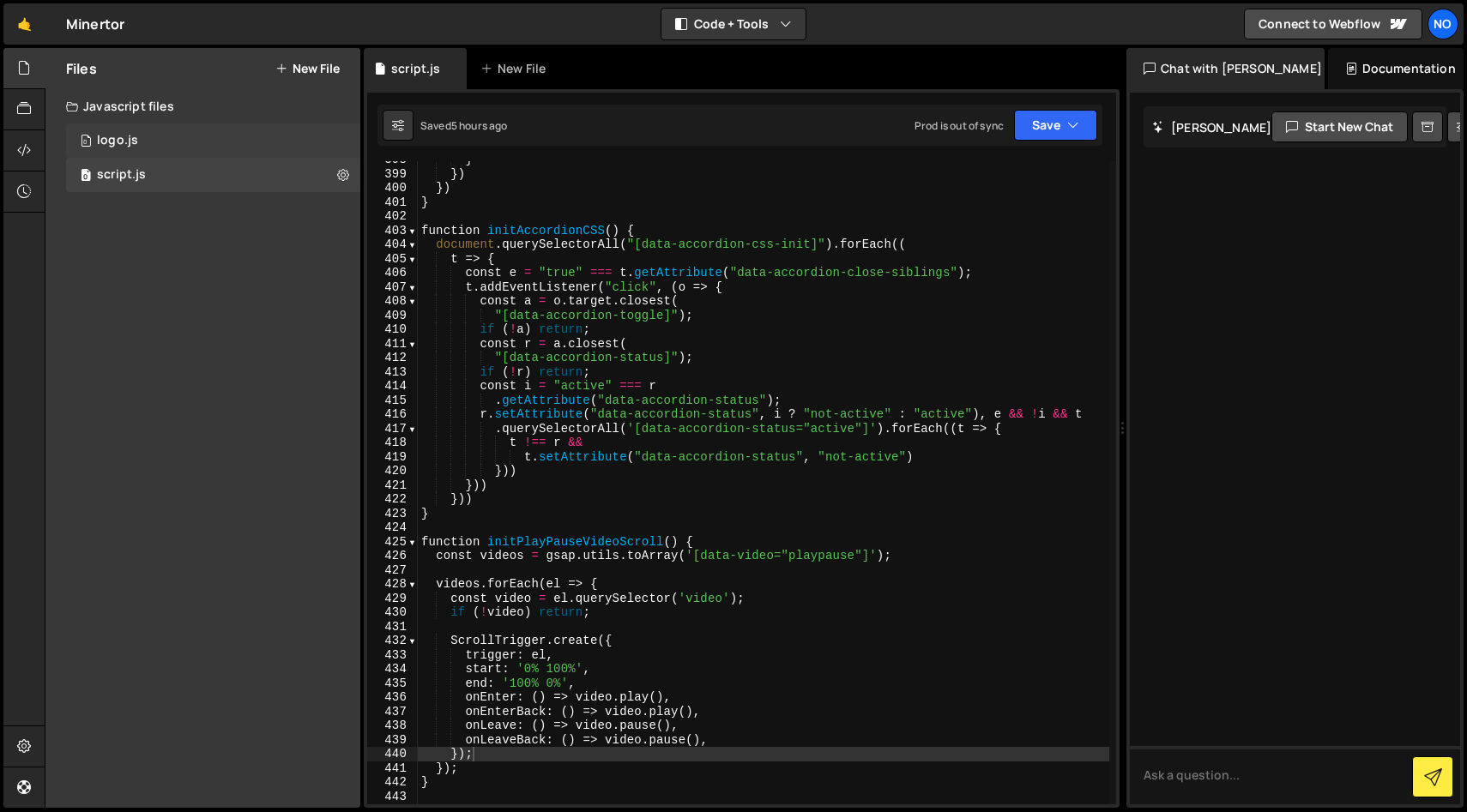
click at [293, 146] on div "0 logo.js 0" at bounding box center [212, 140] width 294 height 34
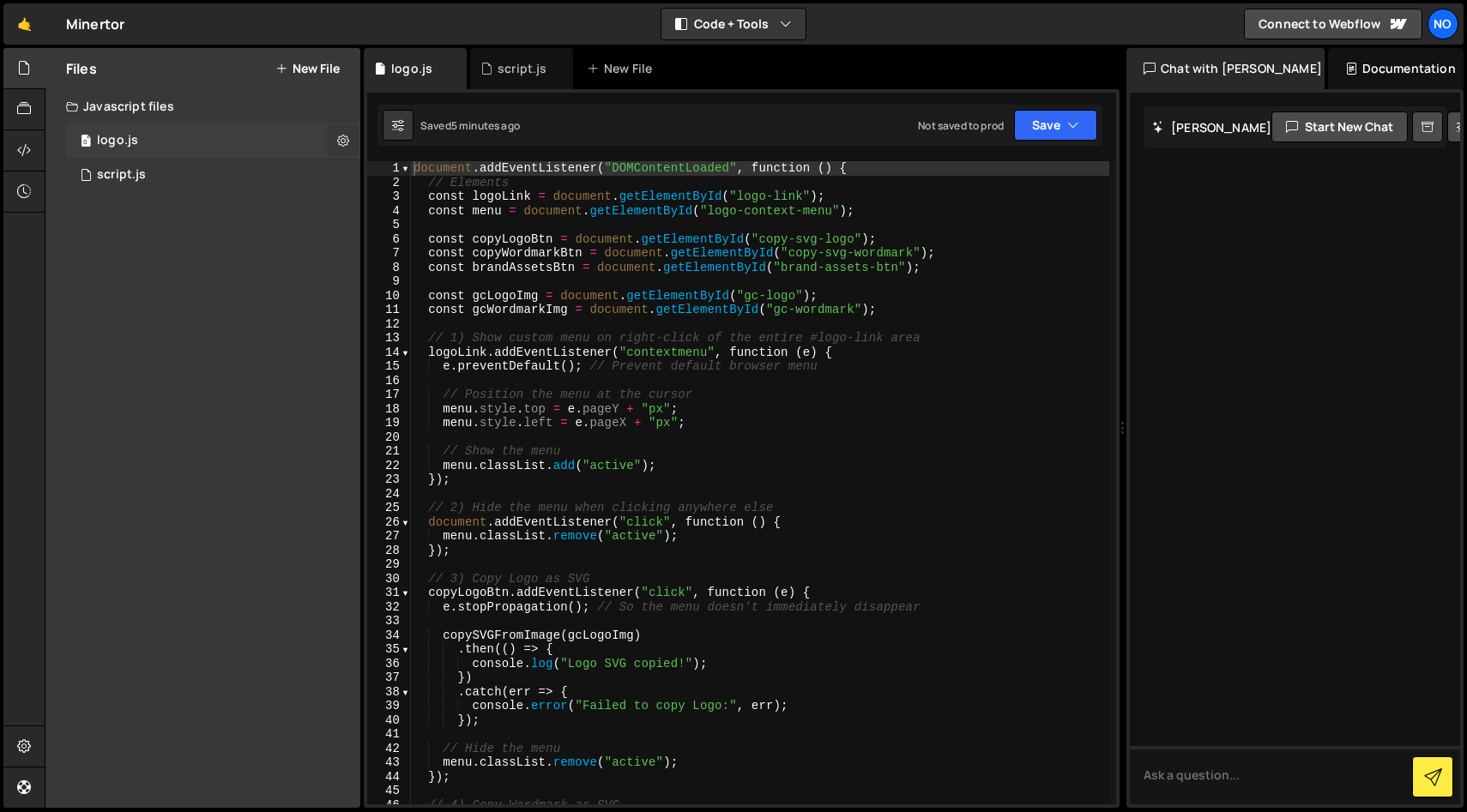
click at [344, 139] on icon at bounding box center [343, 140] width 12 height 16
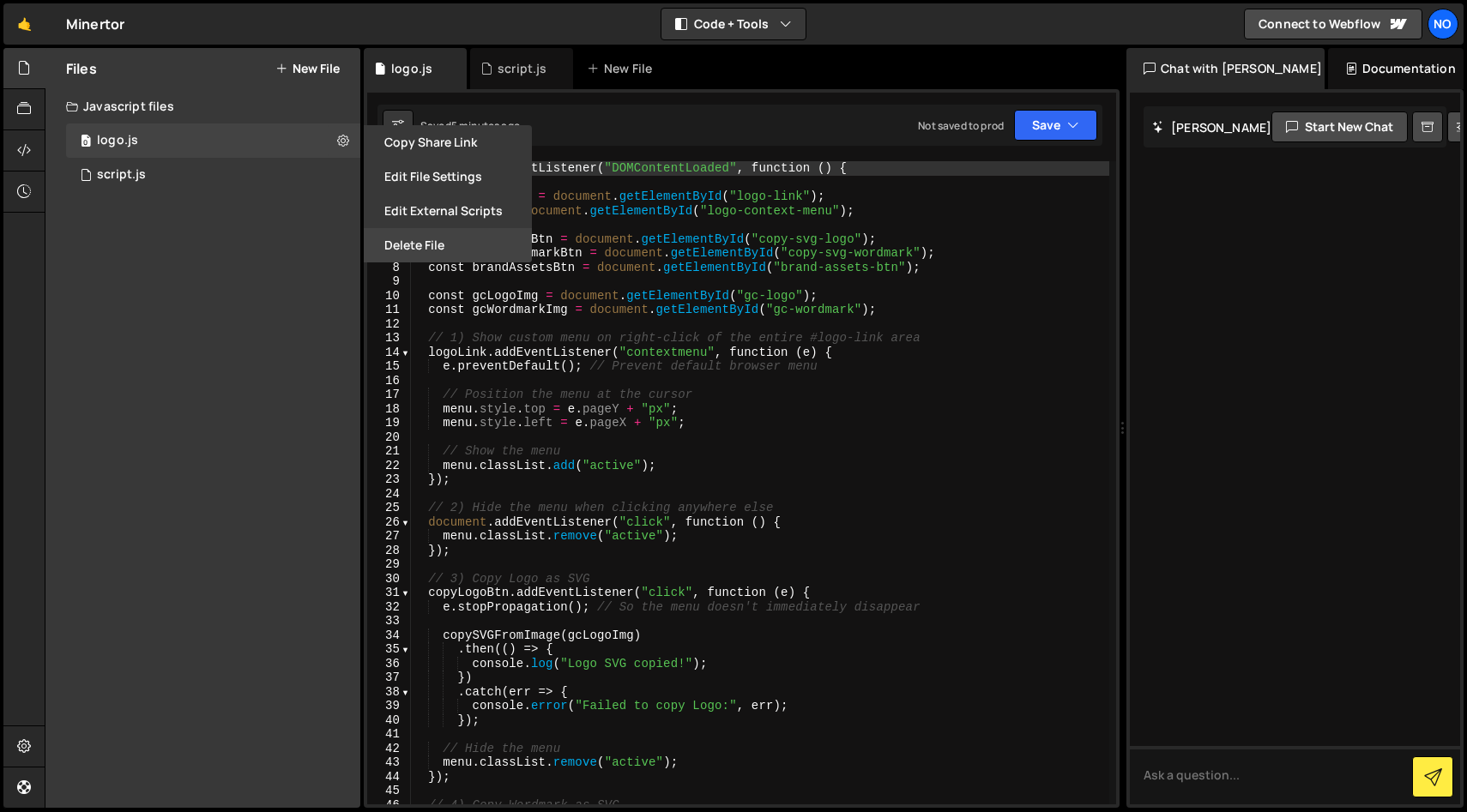
click at [445, 249] on button "Delete File" at bounding box center [447, 245] width 168 height 34
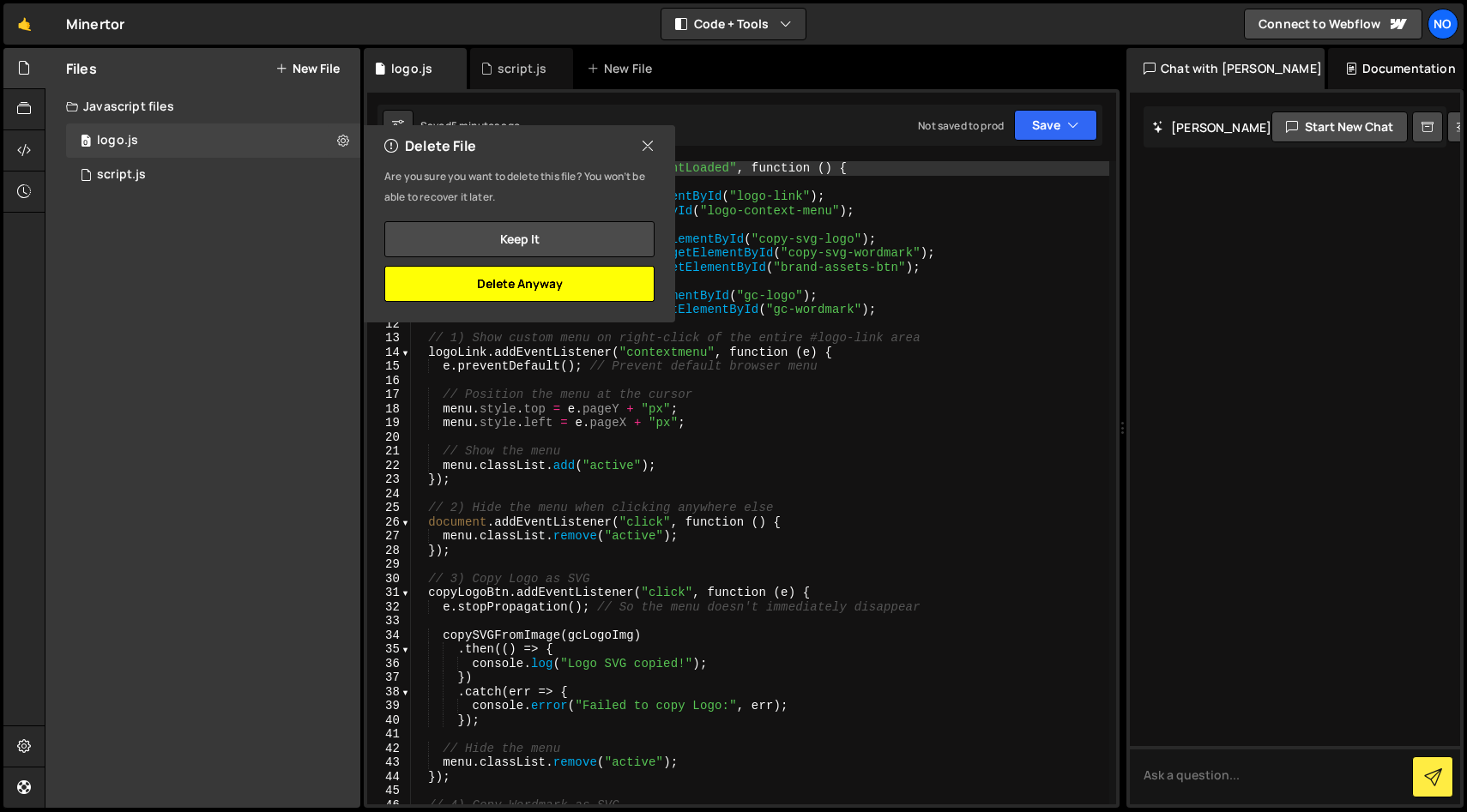
click at [552, 287] on button "Delete Anyway" at bounding box center [519, 284] width 270 height 36
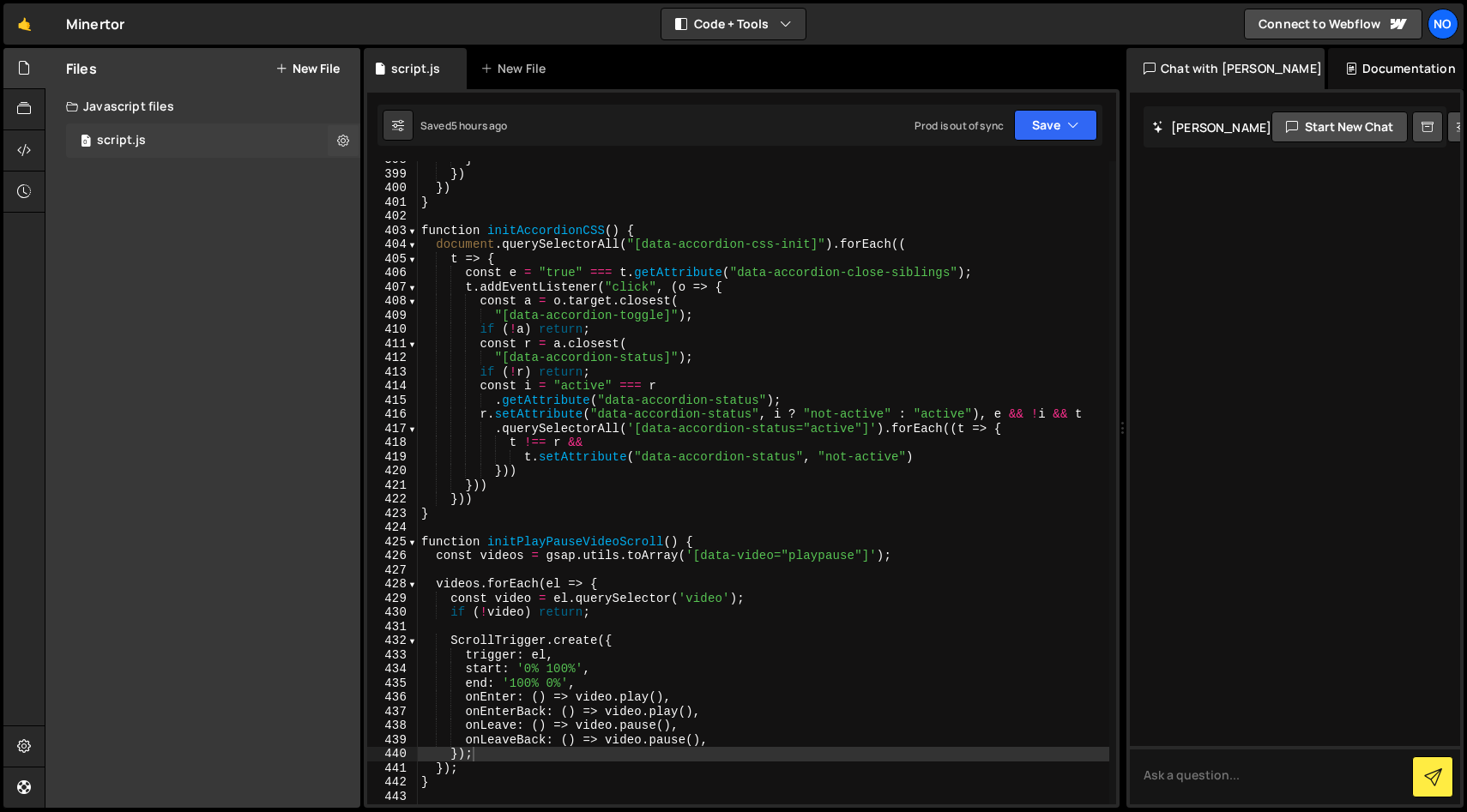
click at [212, 136] on div "0 script.js 0" at bounding box center [212, 140] width 294 height 34
